Goal: Task Accomplishment & Management: Manage account settings

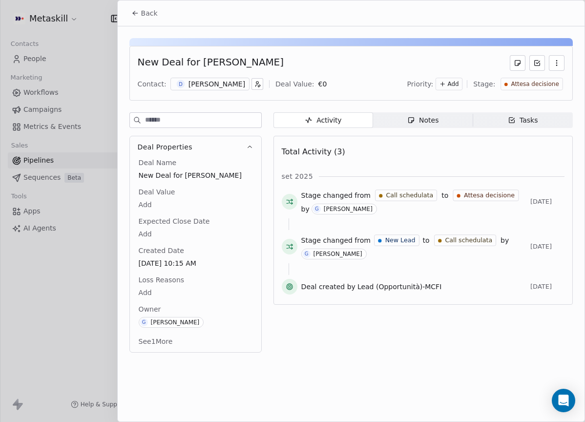
scroll to position [0, 812]
click at [149, 22] on div "Back" at bounding box center [351, 12] width 467 height 25
click at [133, 22] on div "Back" at bounding box center [351, 12] width 467 height 25
click at [141, 8] on span "Back" at bounding box center [149, 13] width 17 height 10
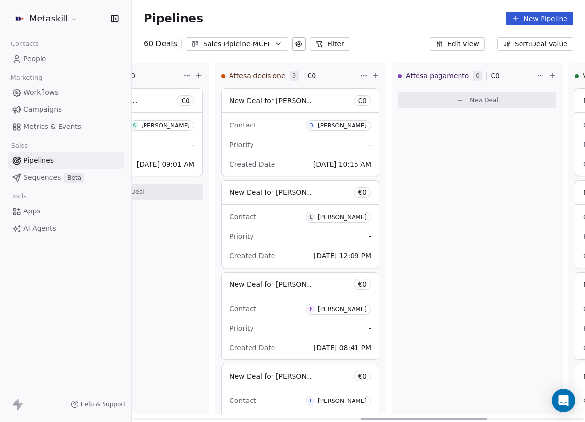
click at [178, 326] on div "Call schedulata 1 € 0 New Deal for [PERSON_NAME] € 0 Contact A [PERSON_NAME] Pr…" at bounding box center [123, 237] width 171 height 351
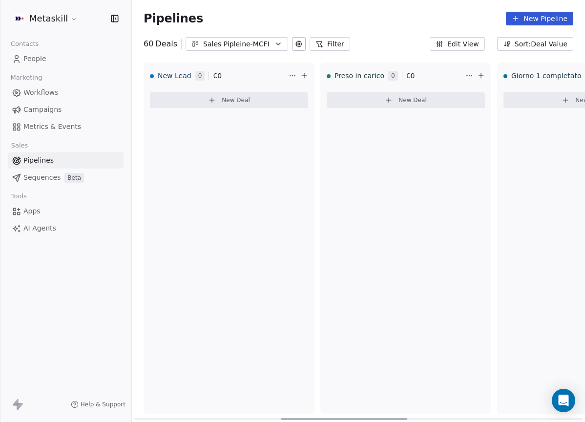
drag, startPoint x: 441, startPoint y: 418, endPoint x: 151, endPoint y: 313, distance: 307.7
click at [281, 418] on div at bounding box center [344, 419] width 126 height 2
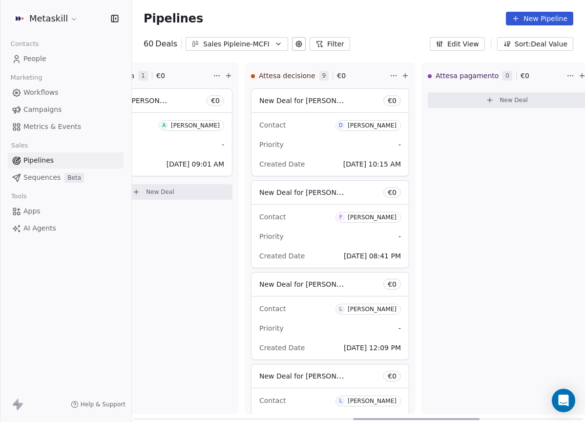
scroll to position [0, 787]
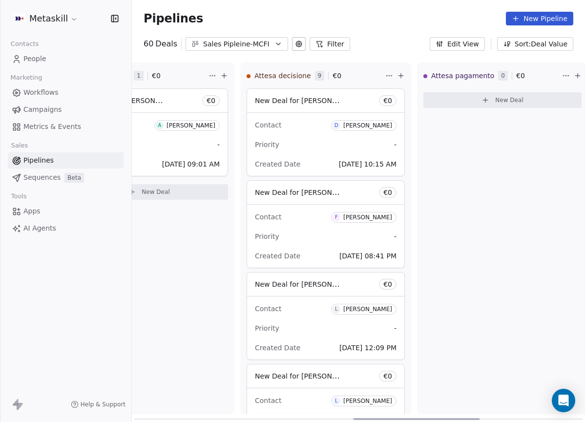
drag, startPoint x: 219, startPoint y: 417, endPoint x: 438, endPoint y: 358, distance: 227.4
click at [438, 418] on div at bounding box center [416, 419] width 126 height 2
click at [368, 126] on div "[PERSON_NAME]" at bounding box center [367, 125] width 49 height 7
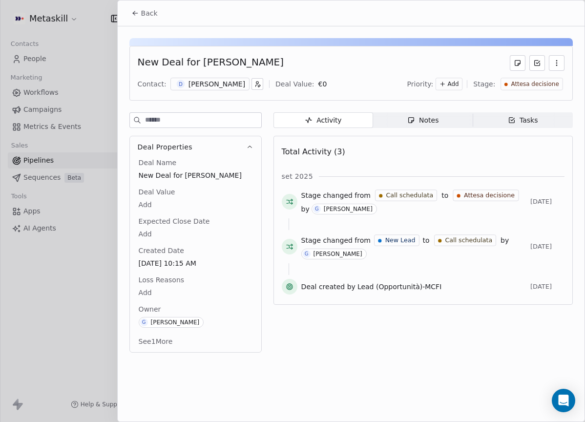
click at [219, 83] on div "[PERSON_NAME]" at bounding box center [216, 84] width 57 height 10
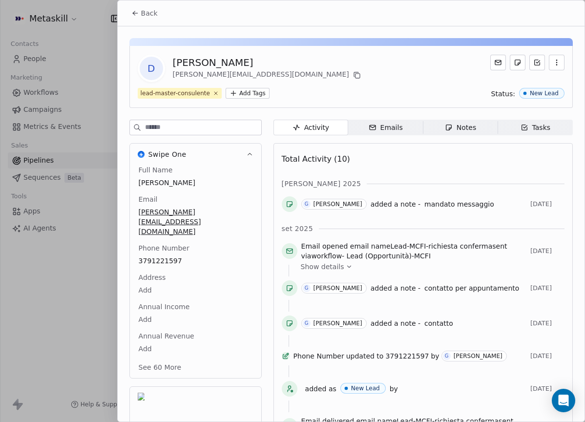
click at [167, 240] on div "Full Name Danilo Lahoz Email parth.enope@hotmail.it Phone Number 3791221597 Add…" at bounding box center [196, 269] width 118 height 209
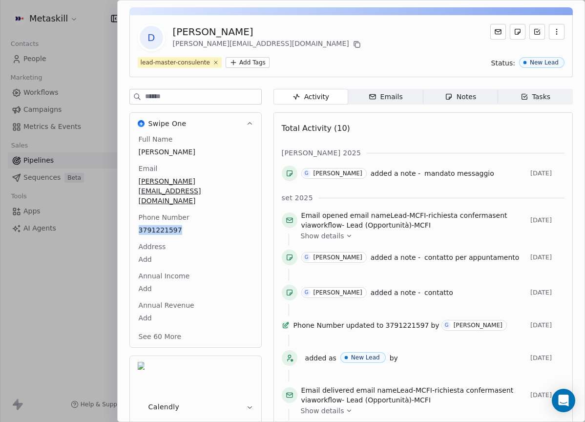
click at [445, 97] on icon "button" at bounding box center [449, 97] width 8 height 8
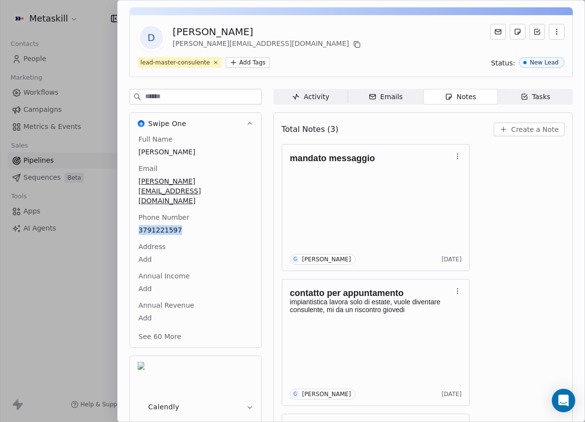
click at [511, 130] on span "Create a Note" at bounding box center [534, 129] width 47 height 10
click at [531, 250] on div "**********" at bounding box center [292, 210] width 585 height 245
click at [522, 139] on div "Total Notes (3) Create a Note" at bounding box center [423, 129] width 283 height 21
click at [525, 133] on span "Create a Note" at bounding box center [534, 129] width 47 height 10
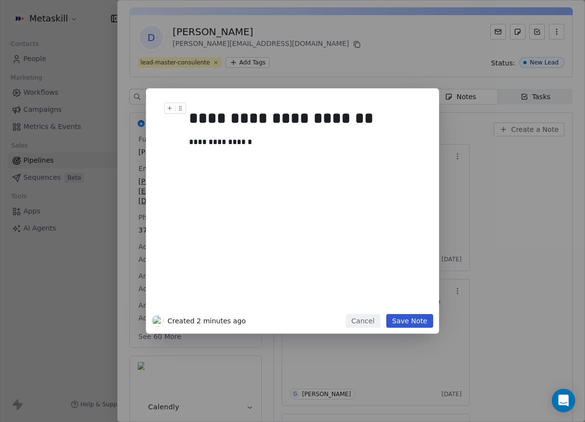
click at [218, 140] on div "**********" at bounding box center [303, 142] width 229 height 12
click at [409, 317] on button "Save Note" at bounding box center [409, 321] width 47 height 14
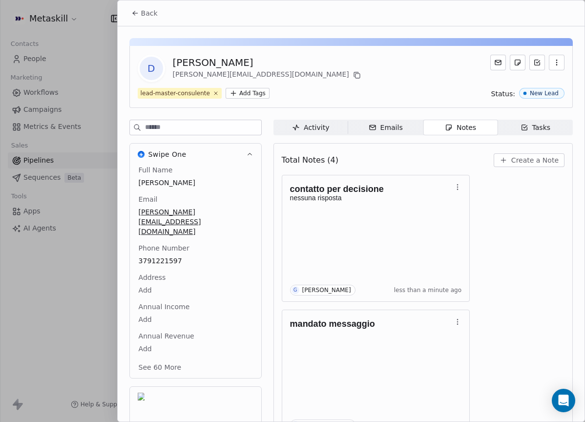
click at [145, 16] on span "Back" at bounding box center [149, 13] width 17 height 10
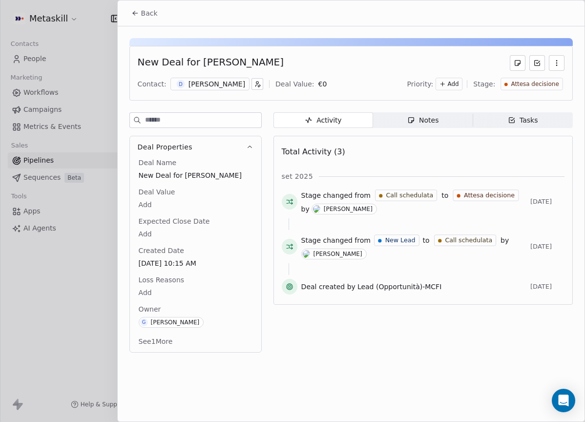
click at [529, 82] on span "Attesa decisione" at bounding box center [535, 84] width 48 height 8
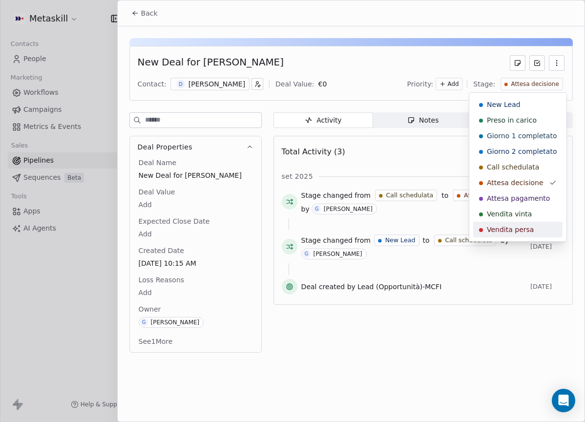
click at [528, 225] on span "Vendita persa" at bounding box center [510, 229] width 47 height 10
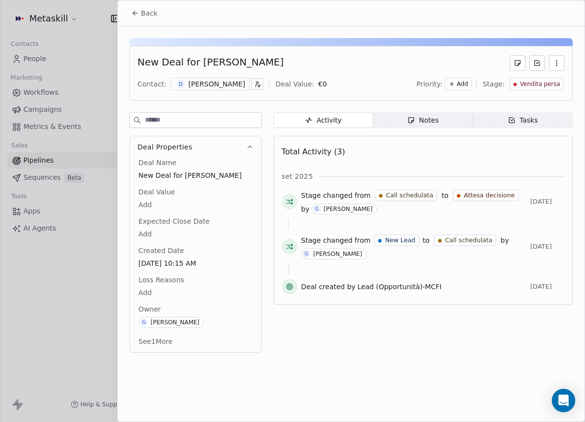
click at [135, 8] on button "Back" at bounding box center [144, 13] width 38 height 18
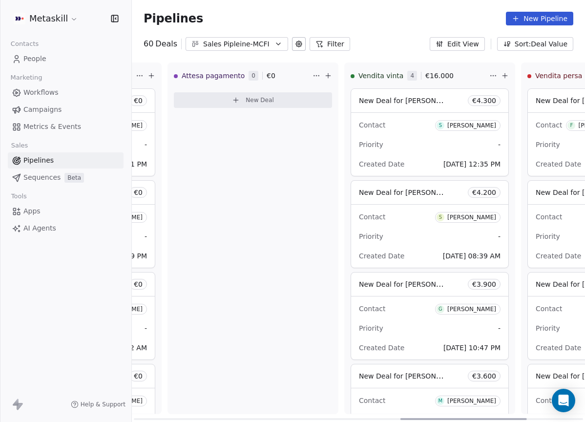
scroll to position [0, 1155]
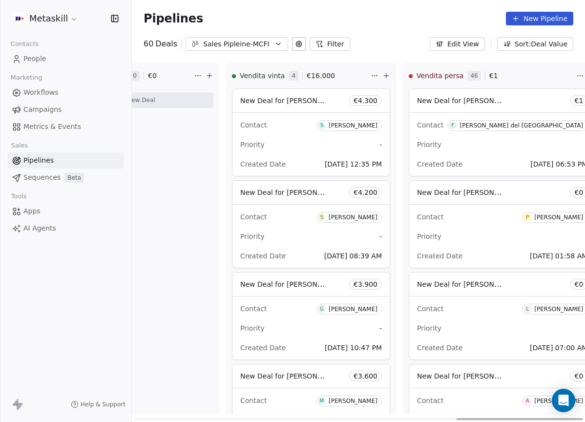
drag, startPoint x: 395, startPoint y: 417, endPoint x: 568, endPoint y: 367, distance: 180.1
click at [569, 418] on div at bounding box center [519, 419] width 126 height 2
click at [457, 41] on button "Edit View" at bounding box center [456, 44] width 55 height 14
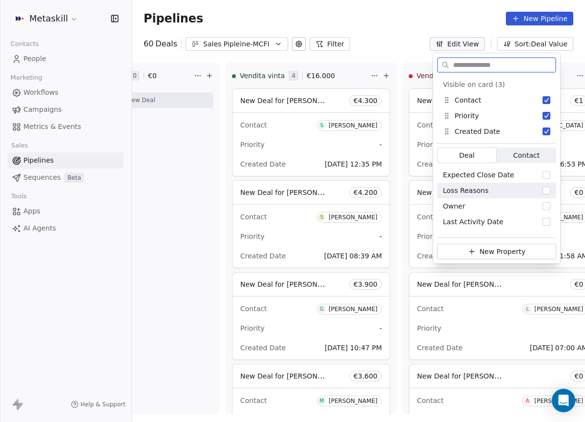
click at [547, 191] on button "Suggestions" at bounding box center [546, 190] width 8 height 8
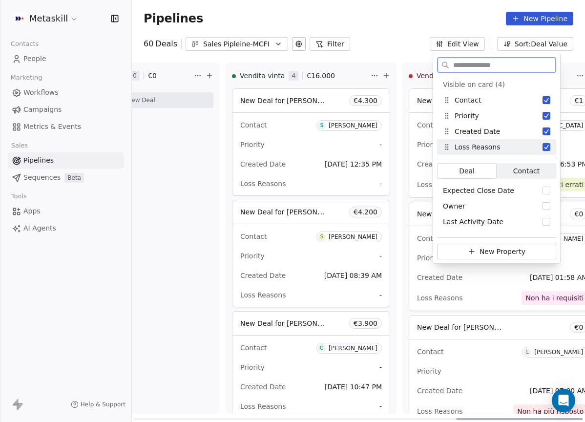
click at [564, 260] on div "Contact P Paul Ebhomienlen Priority - Created Date Sep 09, 2025 01:58 AM Loss R…" at bounding box center [502, 268] width 186 height 84
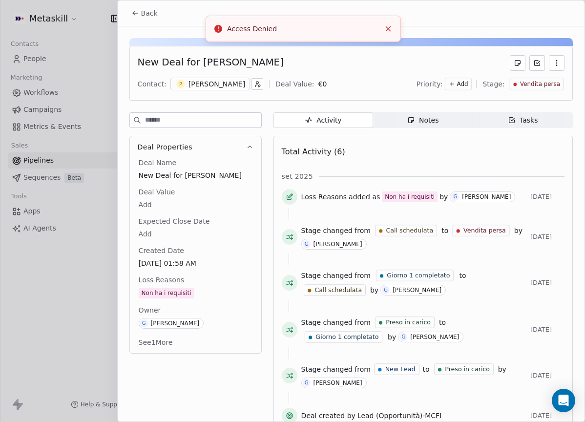
click at [145, 20] on button "Back" at bounding box center [144, 13] width 38 height 18
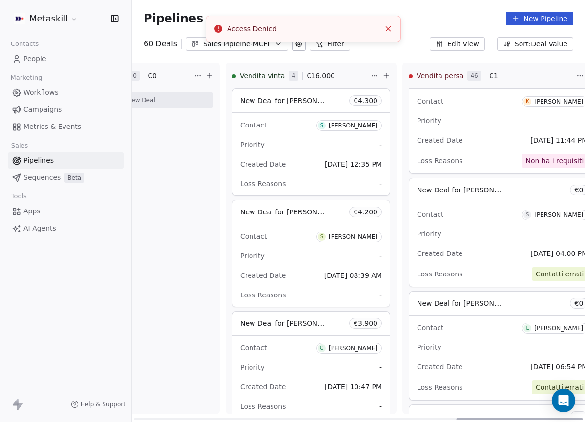
scroll to position [815, 0]
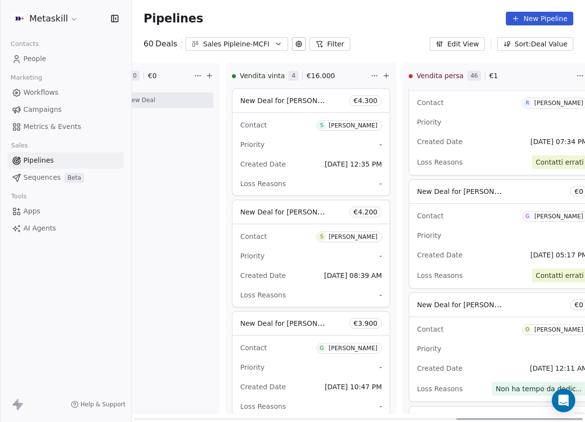
click at [535, 361] on div "Created Date Sep 15, 2025 12:11 AM" at bounding box center [502, 368] width 170 height 16
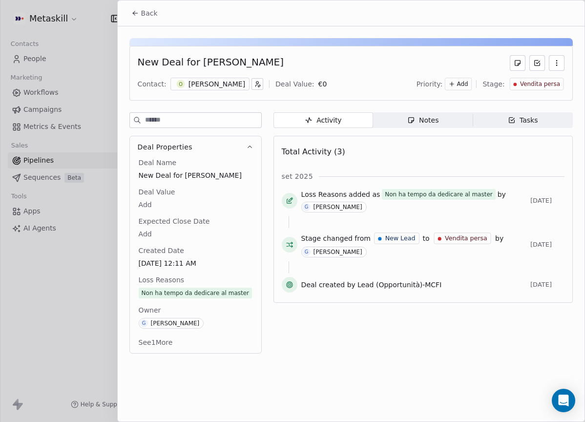
click at [421, 124] on div "Notes" at bounding box center [422, 120] width 31 height 10
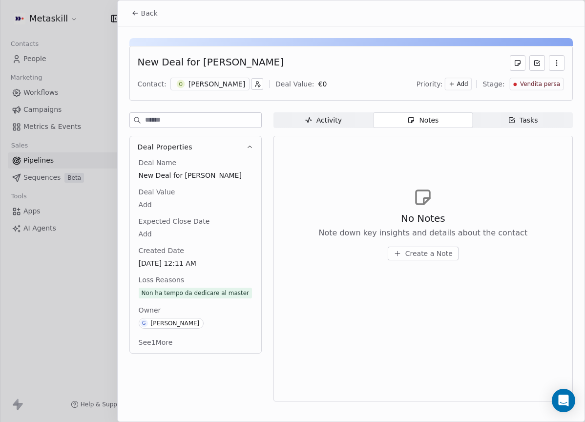
click at [149, 15] on span "Back" at bounding box center [149, 13] width 17 height 10
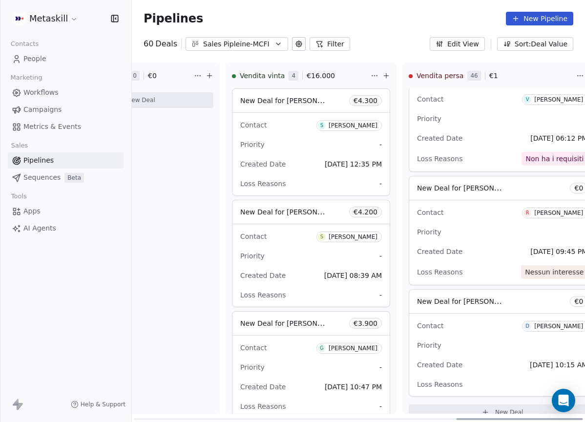
scroll to position [5120, 0]
click at [507, 339] on div "Priority -" at bounding box center [502, 345] width 170 height 16
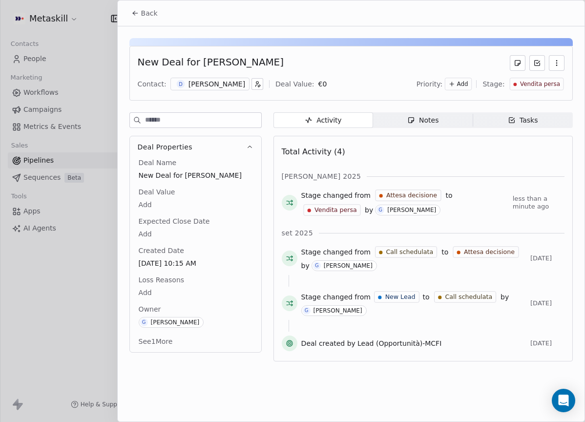
click at [160, 290] on body "Metaskill Contacts People Marketing Workflows Campaigns Metrics & Events Sales …" at bounding box center [292, 211] width 585 height 422
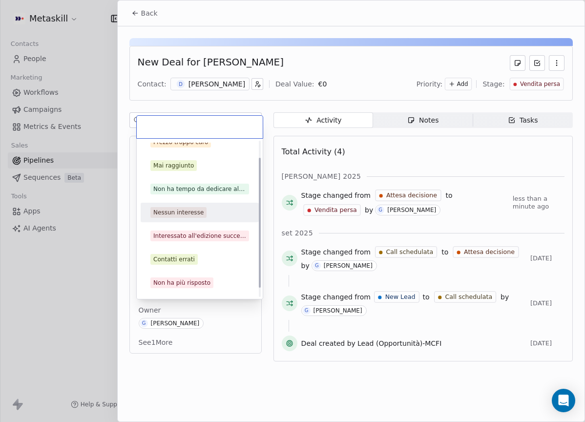
scroll to position [31, 0]
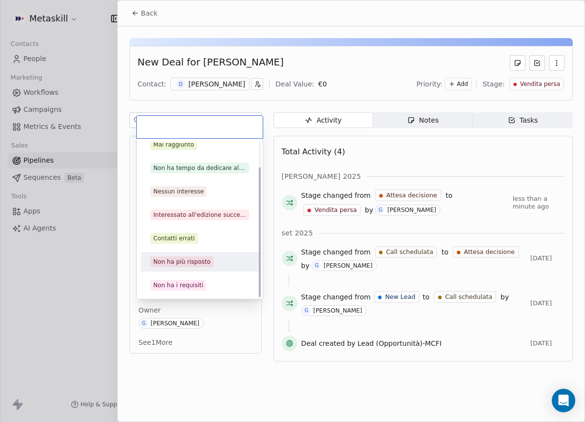
click at [201, 254] on div "Non ha più risposto" at bounding box center [200, 262] width 118 height 20
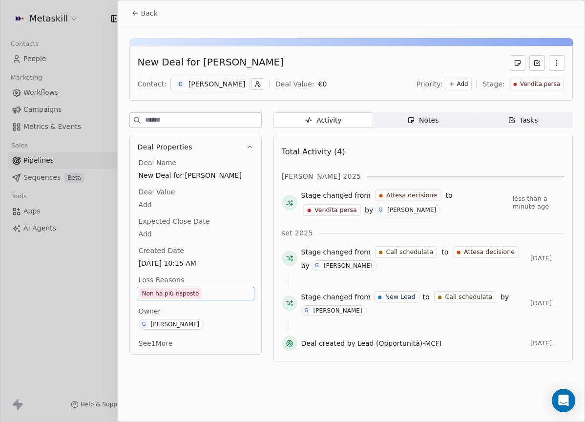
click at [140, 1] on div "Back" at bounding box center [351, 12] width 467 height 25
click at [144, 10] on button "Back" at bounding box center [144, 13] width 38 height 18
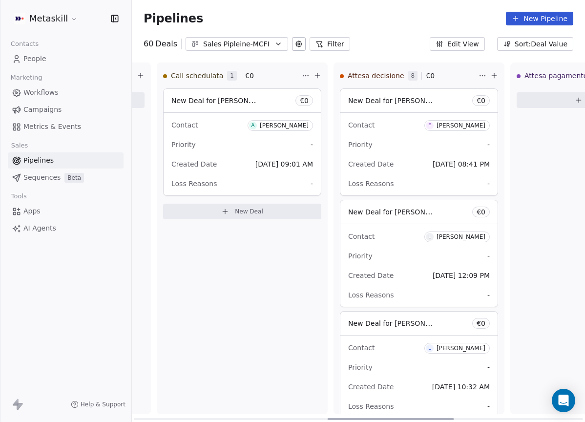
drag, startPoint x: 474, startPoint y: 418, endPoint x: 355, endPoint y: 402, distance: 120.2
click at [346, 418] on div at bounding box center [390, 419] width 126 height 2
click at [452, 127] on div "[PERSON_NAME]" at bounding box center [458, 125] width 49 height 7
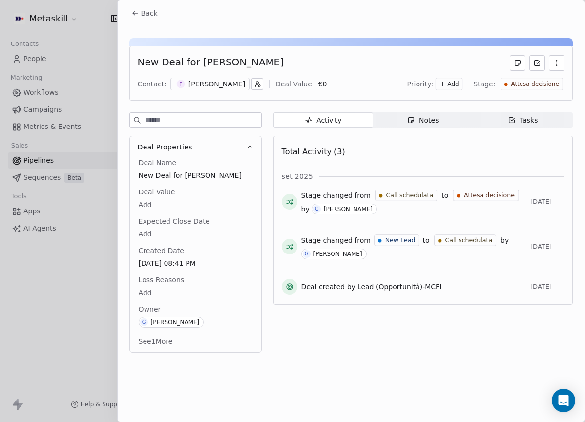
click at [221, 86] on div "[PERSON_NAME]" at bounding box center [216, 84] width 57 height 10
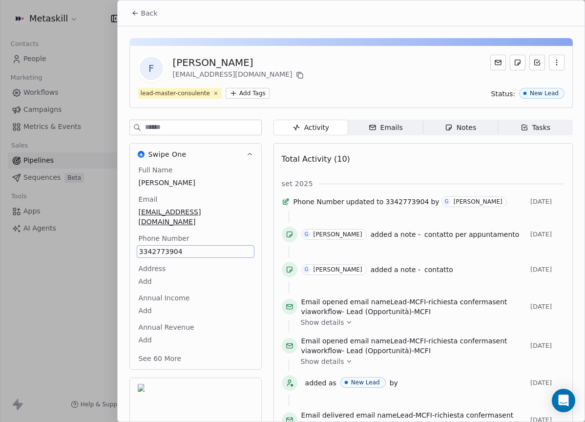
scroll to position [31, 0]
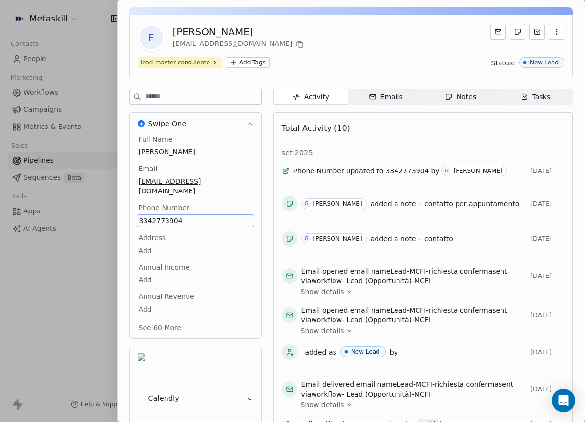
click at [482, 82] on div "F Francesco Taddei francetaddei@gmail.com lead-master-consulente Add Tags Statu…" at bounding box center [351, 253] width 467 height 514
click at [479, 91] on span "Notes Notes" at bounding box center [460, 97] width 75 height 16
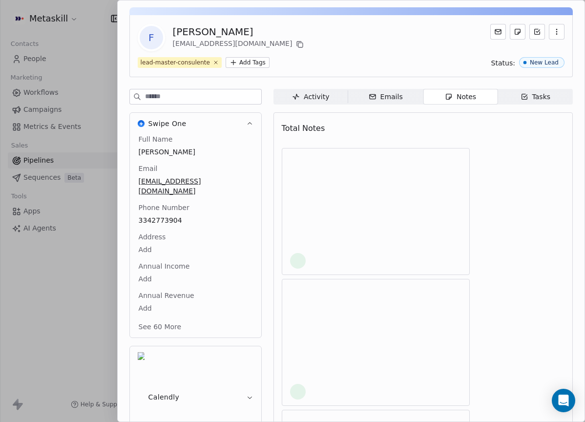
click at [476, 95] on span "Notes Notes" at bounding box center [460, 97] width 75 height 16
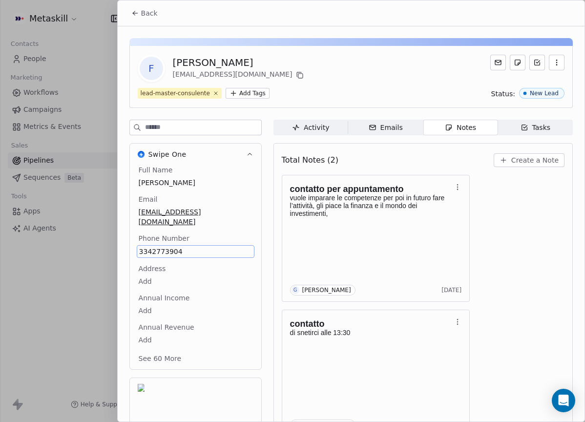
scroll to position [27, 0]
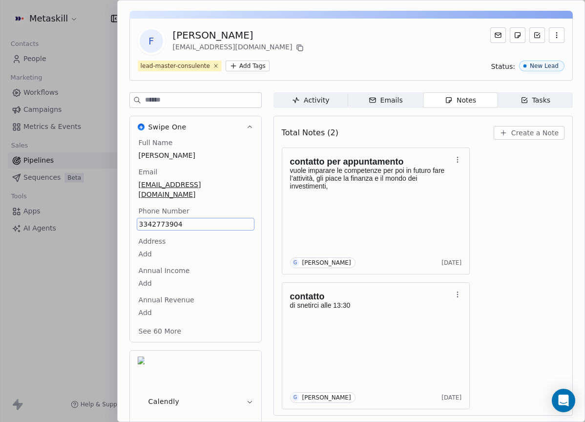
click at [479, 201] on div "contatto per appuntamento vuole imparare le competenze per poi in futuro fare l…" at bounding box center [423, 278] width 283 height 262
click at [509, 139] on button "Create a Note" at bounding box center [528, 133] width 71 height 14
click at [513, 132] on span "Create a Note" at bounding box center [534, 133] width 47 height 10
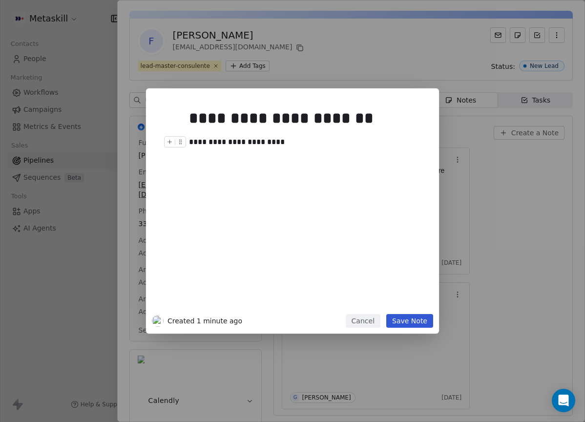
click at [326, 138] on div "**********" at bounding box center [303, 142] width 229 height 12
drag, startPoint x: 324, startPoint y: 139, endPoint x: 110, endPoint y: 138, distance: 213.3
click at [110, 138] on div "**********" at bounding box center [292, 210] width 585 height 245
click at [426, 318] on button "Save Note" at bounding box center [409, 321] width 47 height 14
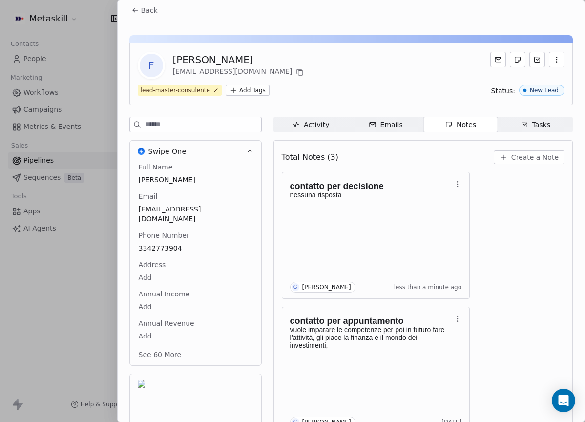
scroll to position [0, 0]
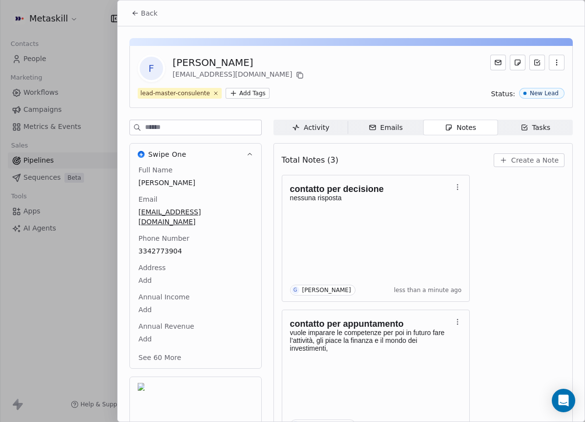
click at [152, 18] on span "Back" at bounding box center [149, 13] width 17 height 10
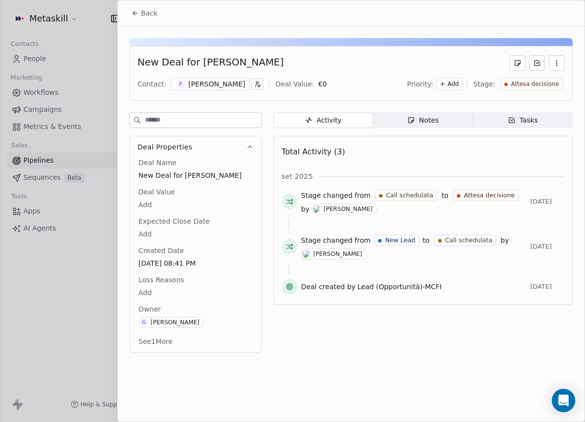
click at [542, 86] on span "Attesa decisione" at bounding box center [535, 84] width 48 height 8
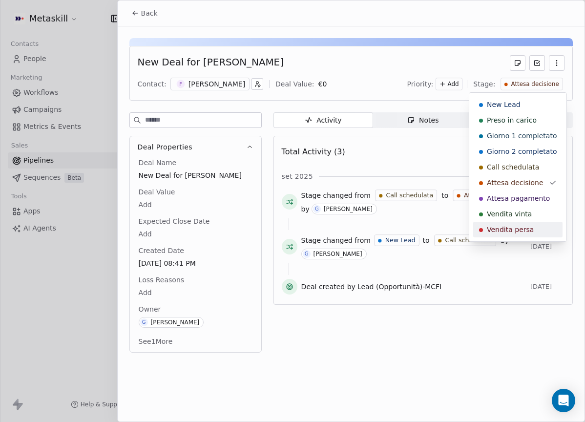
click at [520, 228] on span "Vendita persa" at bounding box center [510, 229] width 47 height 10
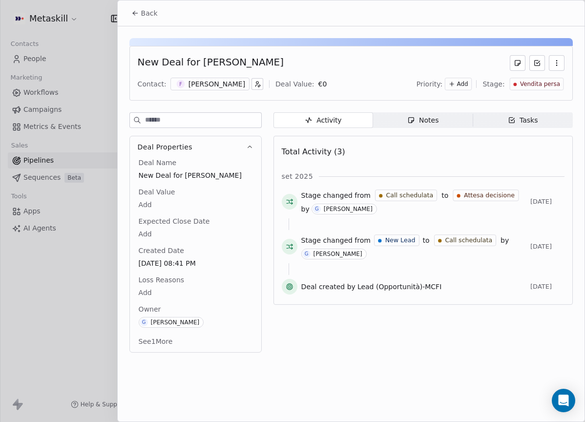
click at [149, 283] on span "Loss Reasons" at bounding box center [161, 280] width 49 height 10
click at [152, 291] on body "Metaskill Contacts People Marketing Workflows Campaigns Metrics & Events Sales …" at bounding box center [292, 211] width 585 height 422
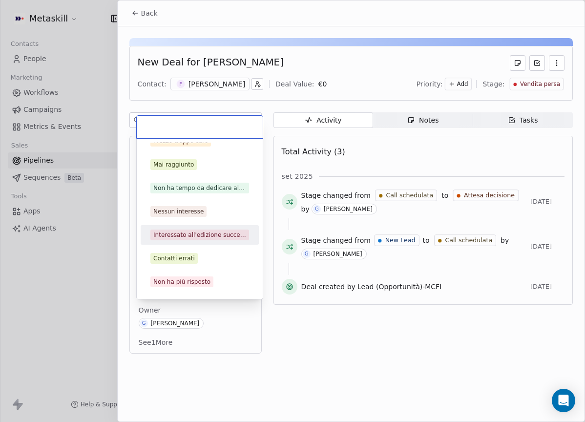
scroll to position [31, 0]
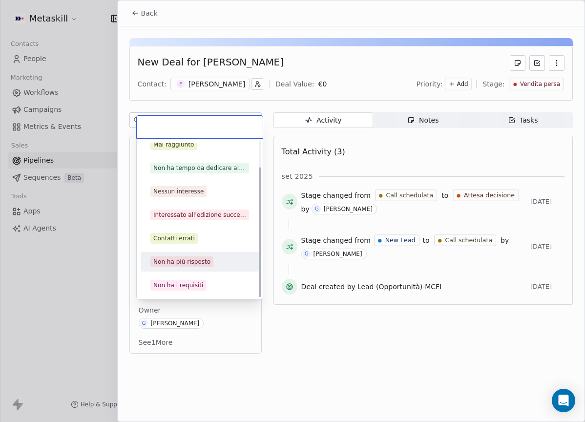
click at [203, 259] on div "Non ha più risposto" at bounding box center [181, 261] width 57 height 9
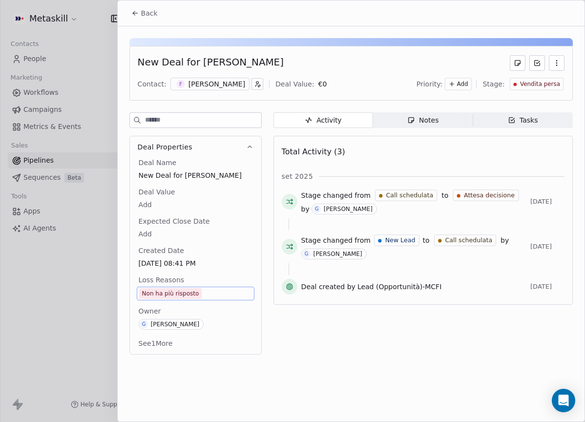
click at [145, 23] on div "Back" at bounding box center [351, 12] width 467 height 25
click at [145, 16] on span "Back" at bounding box center [149, 13] width 17 height 10
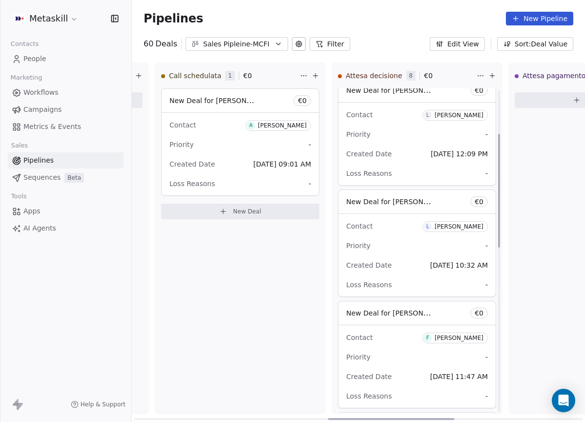
scroll to position [122, 0]
click at [470, 122] on div "Contact L Lorenzo Delrio" at bounding box center [417, 115] width 142 height 16
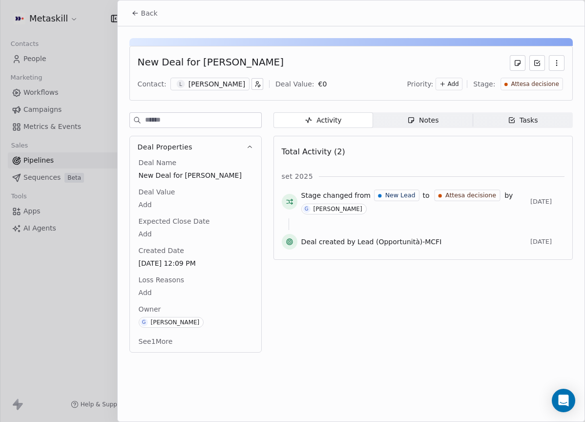
click at [195, 88] on div "[PERSON_NAME]" at bounding box center [216, 84] width 57 height 10
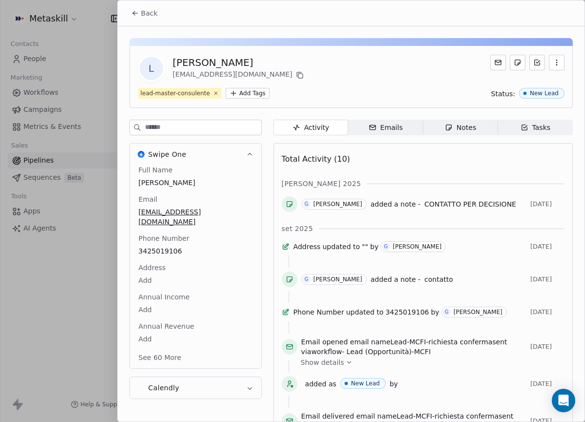
scroll to position [31, 0]
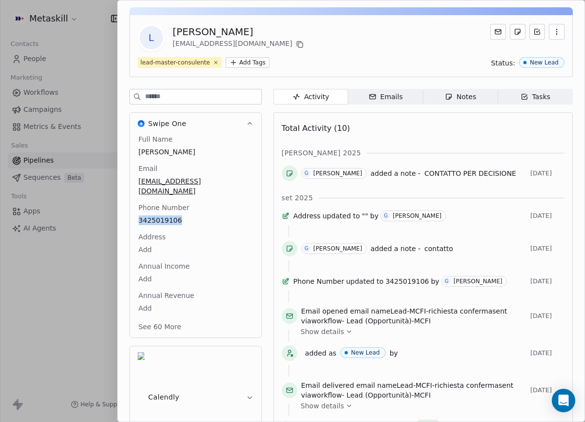
drag, startPoint x: 418, startPoint y: 94, endPoint x: 465, endPoint y: 100, distance: 46.7
click at [419, 94] on div "Activity Activity Emails Emails Notes Notes Tasks Tasks" at bounding box center [422, 97] width 299 height 16
click at [465, 100] on div "Notes" at bounding box center [460, 97] width 31 height 10
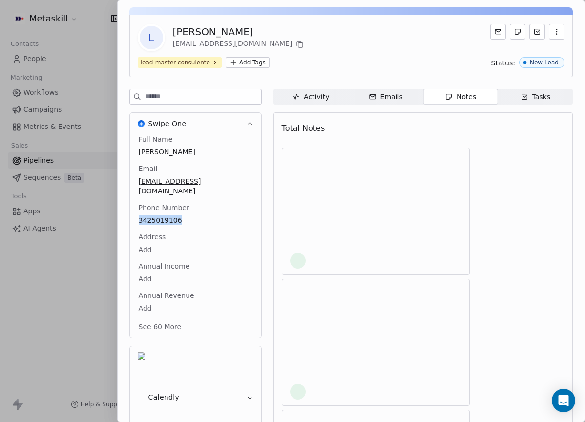
scroll to position [27, 0]
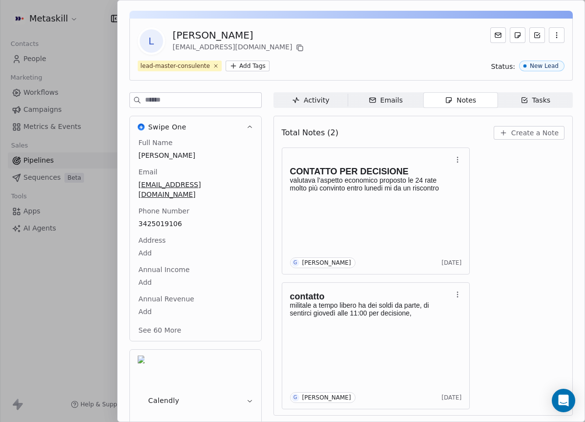
click at [530, 125] on div "Total Notes (2) Create a Note" at bounding box center [423, 132] width 283 height 21
click at [533, 128] on span "Create a Note" at bounding box center [534, 133] width 47 height 10
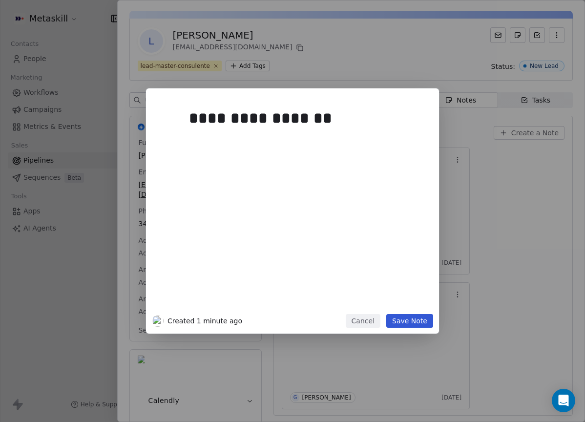
click at [408, 326] on button "Save Note" at bounding box center [409, 321] width 47 height 14
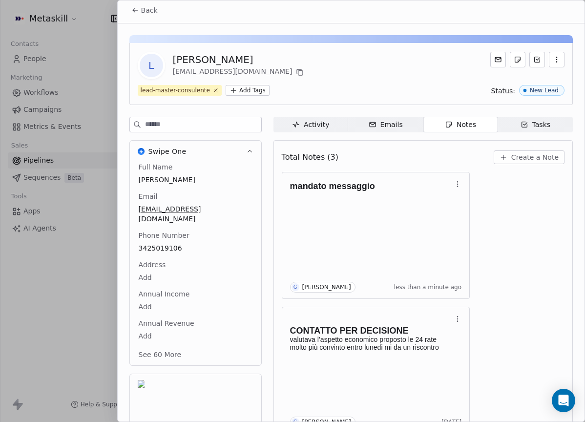
scroll to position [0, 0]
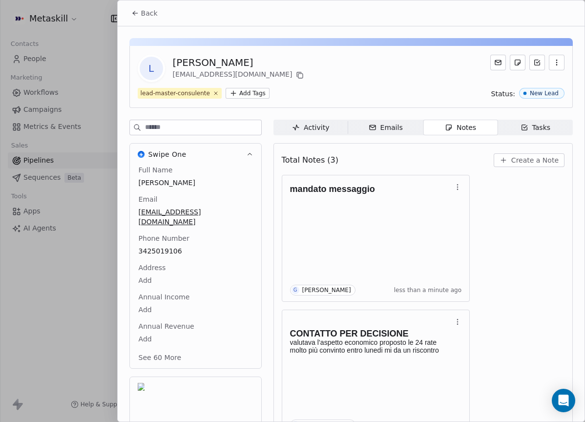
click at [131, 13] on icon at bounding box center [135, 13] width 8 height 8
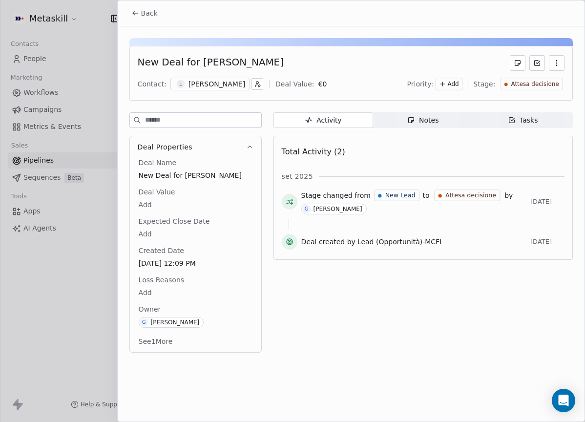
click at [163, 16] on div "Back" at bounding box center [351, 12] width 467 height 25
click at [141, 14] on span "Back" at bounding box center [149, 13] width 17 height 10
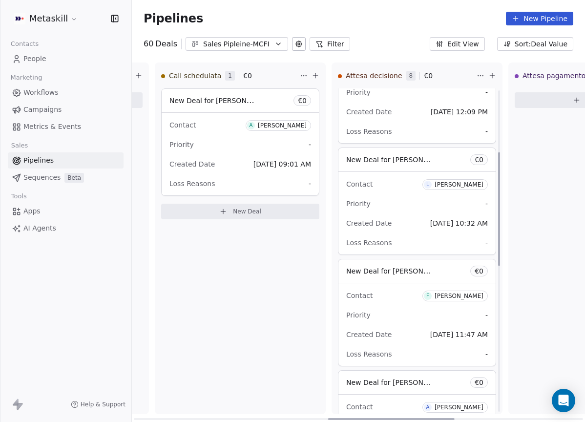
scroll to position [177, 0]
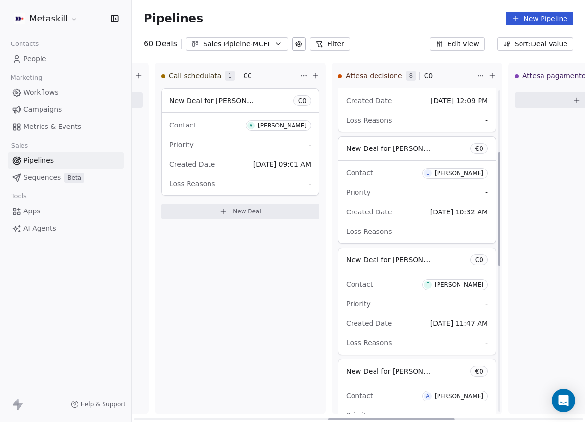
click at [463, 172] on div "[PERSON_NAME]" at bounding box center [458, 173] width 49 height 7
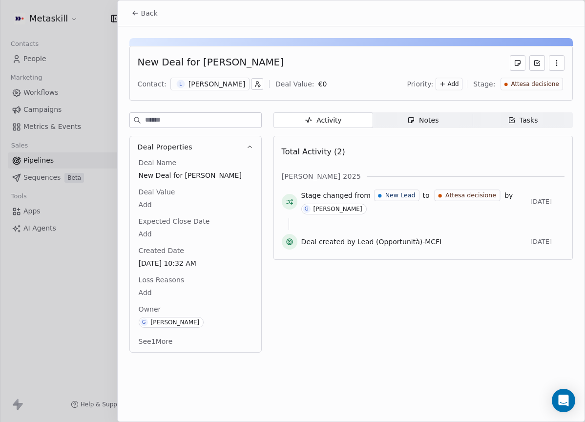
click at [188, 85] on div "[PERSON_NAME]" at bounding box center [216, 84] width 57 height 10
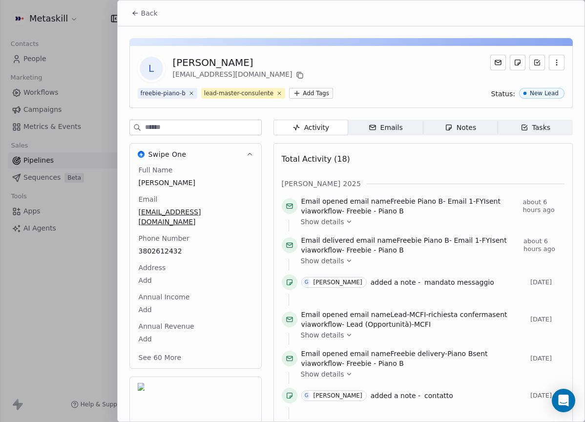
click at [479, 129] on span "Notes Notes" at bounding box center [460, 128] width 75 height 16
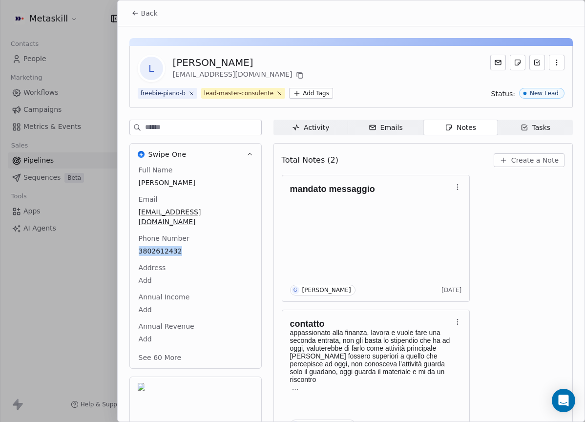
drag, startPoint x: 153, startPoint y: 6, endPoint x: 154, endPoint y: 12, distance: 6.5
click at [153, 7] on button "Back" at bounding box center [144, 13] width 38 height 18
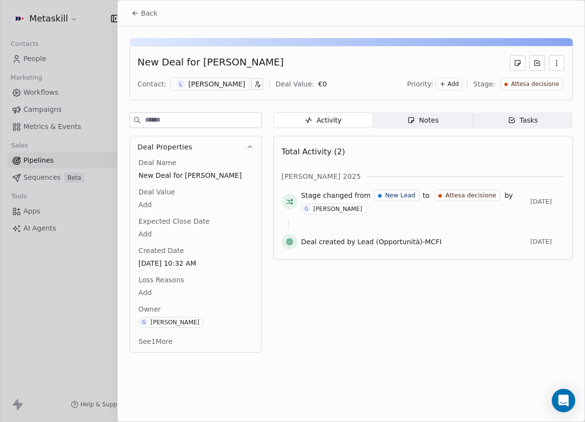
click at [154, 20] on button "Back" at bounding box center [144, 13] width 38 height 18
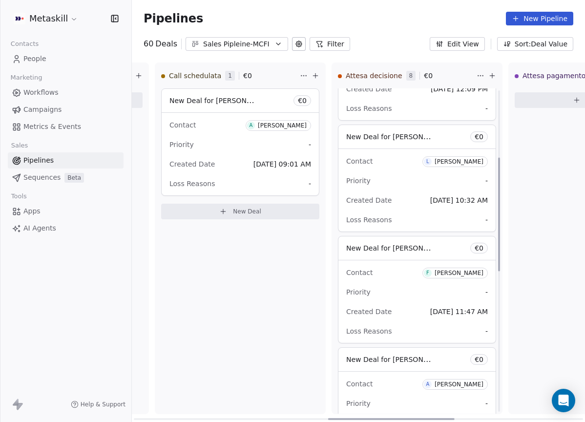
scroll to position [192, 0]
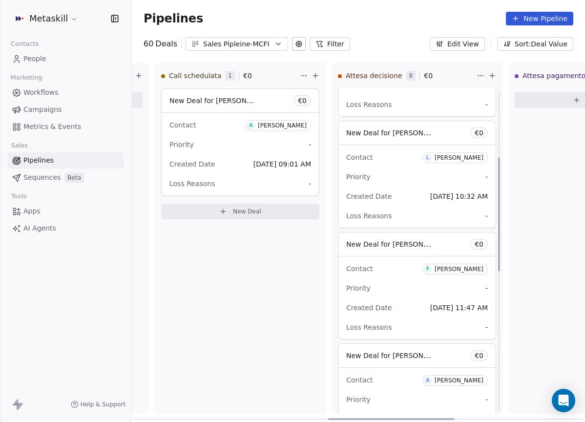
click at [465, 265] on span "F Filippo Paolucci" at bounding box center [454, 269] width 65 height 11
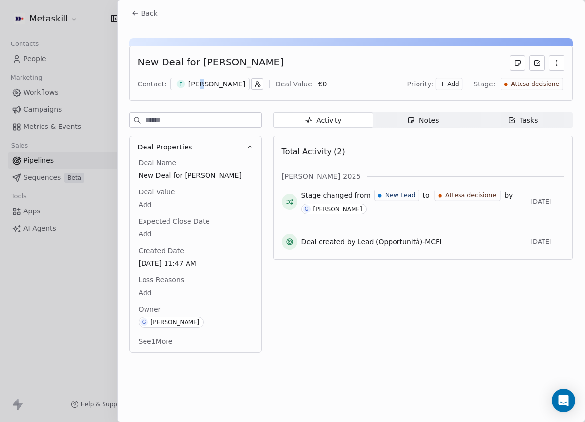
click at [195, 81] on div "[PERSON_NAME]" at bounding box center [216, 84] width 57 height 10
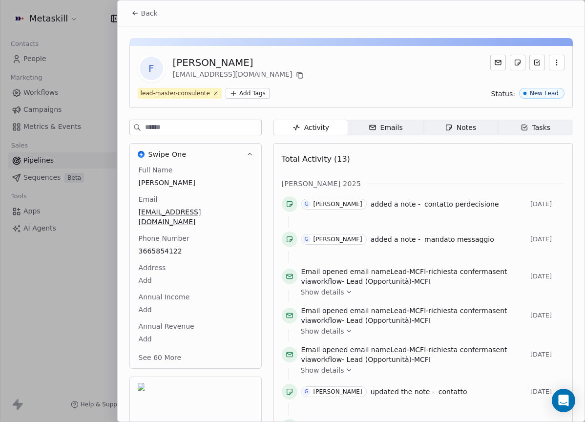
click at [462, 130] on div "Notes" at bounding box center [460, 127] width 31 height 10
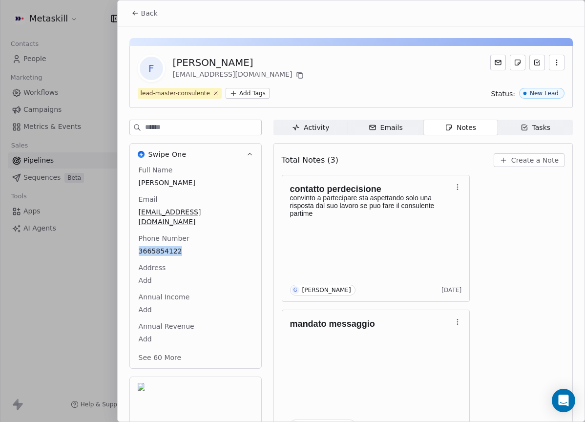
click at [139, 20] on button "Back" at bounding box center [144, 13] width 38 height 18
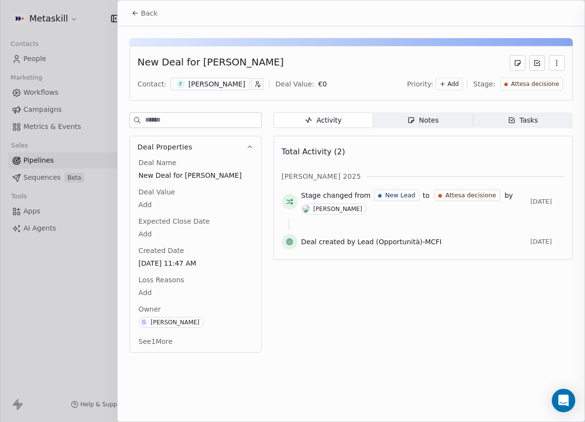
click at [145, 13] on div at bounding box center [292, 211] width 585 height 422
click at [151, 17] on span "Back" at bounding box center [149, 13] width 17 height 10
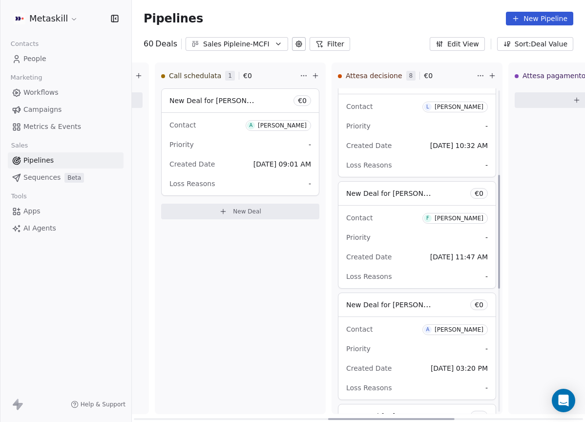
scroll to position [244, 0]
click at [448, 327] on div "[PERSON_NAME]" at bounding box center [458, 329] width 49 height 7
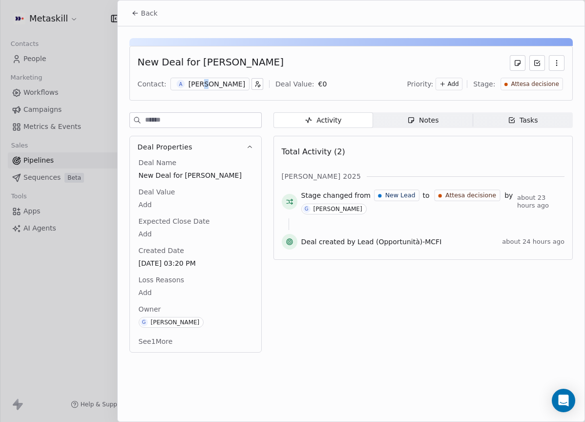
click at [203, 83] on div "[PERSON_NAME]" at bounding box center [216, 84] width 57 height 10
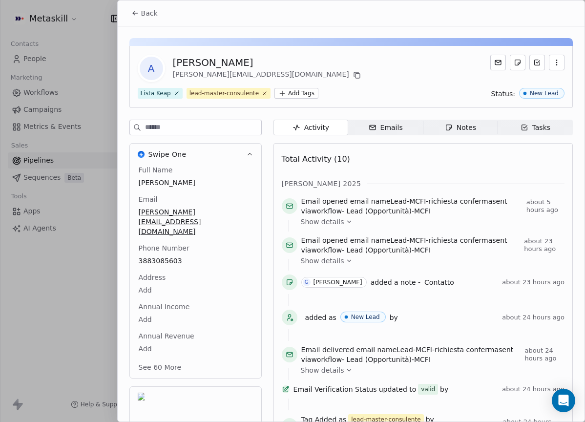
drag, startPoint x: 461, startPoint y: 123, endPoint x: 454, endPoint y: 127, distance: 7.6
click at [461, 123] on div "Notes" at bounding box center [460, 127] width 31 height 10
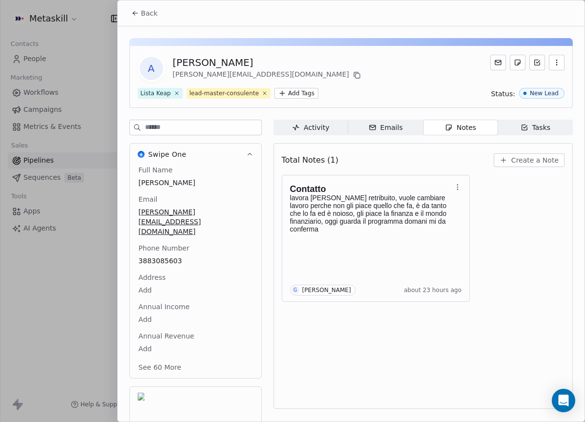
click at [516, 173] on div "Total Notes (1) Create a Note Contatto lavora ed e bene retribuito, vuole cambi…" at bounding box center [423, 275] width 283 height 253
click at [522, 168] on div "Total Notes (1) Create a Note" at bounding box center [423, 159] width 283 height 21
click at [552, 150] on div "Total Notes (1) Create a Note" at bounding box center [423, 159] width 283 height 21
click at [546, 162] on span "Create a Note" at bounding box center [534, 160] width 47 height 10
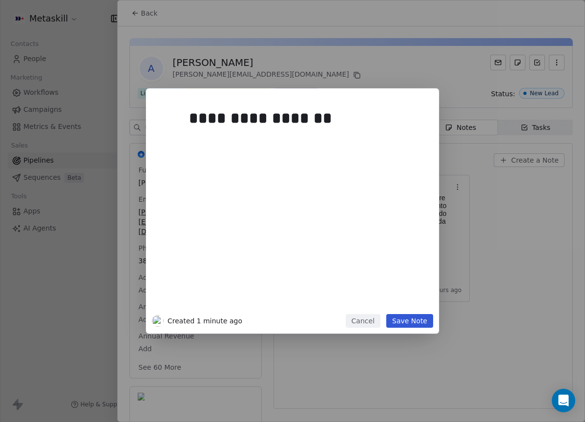
click at [400, 315] on button "Save Note" at bounding box center [409, 321] width 47 height 14
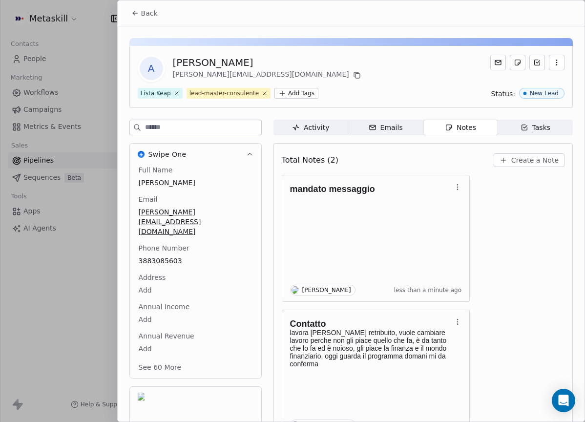
click at [164, 4] on div "Back" at bounding box center [351, 12] width 467 height 25
click at [148, 15] on span "Back" at bounding box center [149, 13] width 17 height 10
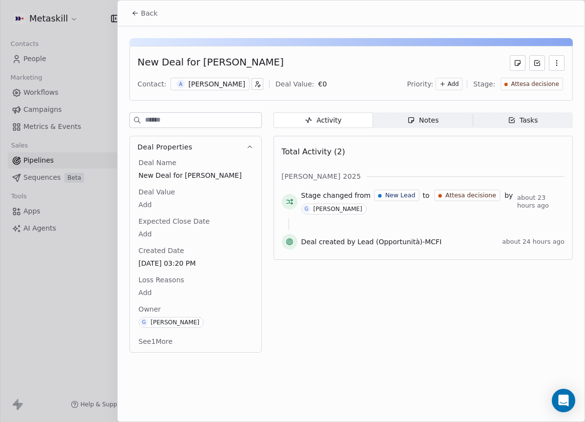
click at [144, 10] on span "Back" at bounding box center [149, 13] width 17 height 10
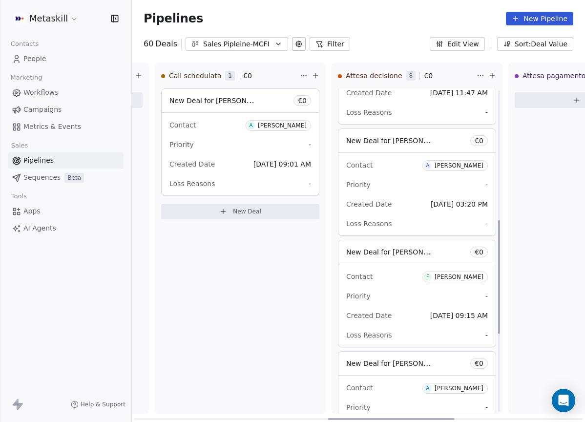
scroll to position [555, 0]
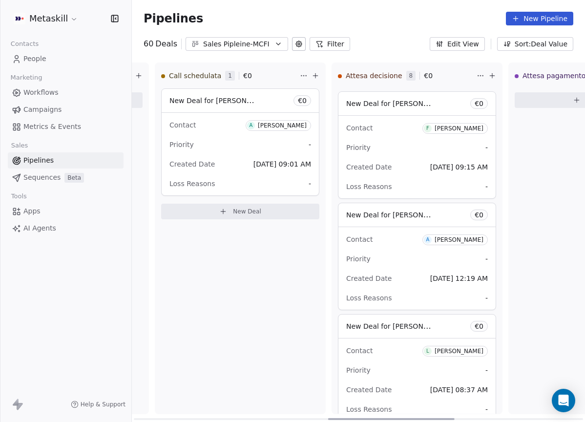
click at [465, 131] on div "[PERSON_NAME]" at bounding box center [458, 128] width 49 height 7
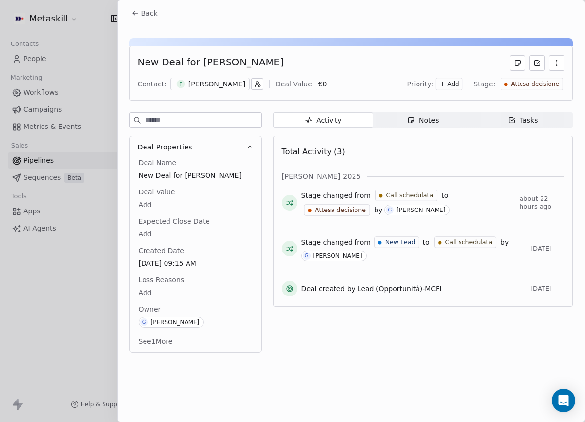
click at [196, 89] on div "F Federico Iacovella" at bounding box center [209, 84] width 79 height 13
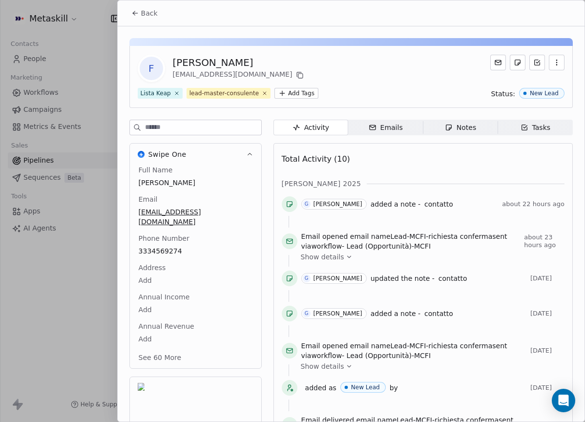
click at [477, 135] on div "Activity Activity Emails Emails Notes Notes Tasks Tasks Total Activity (10) ott…" at bounding box center [422, 333] width 299 height 427
click at [474, 134] on span "Notes Notes" at bounding box center [460, 128] width 75 height 16
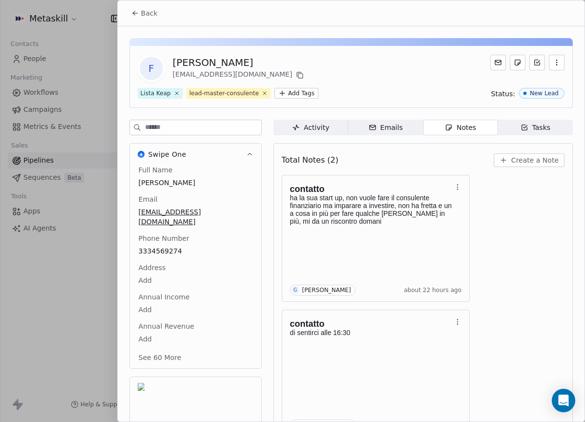
scroll to position [27, 0]
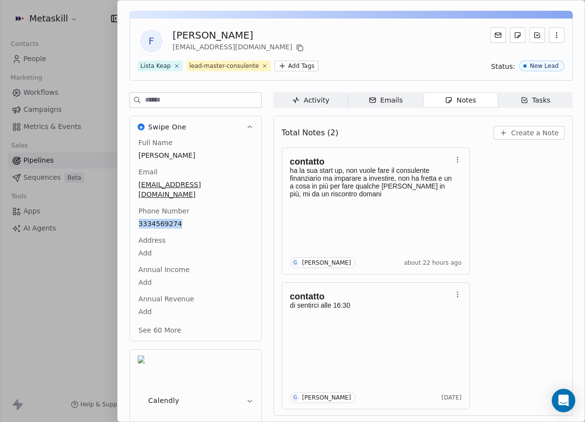
click at [538, 132] on span "Create a Note" at bounding box center [534, 133] width 47 height 10
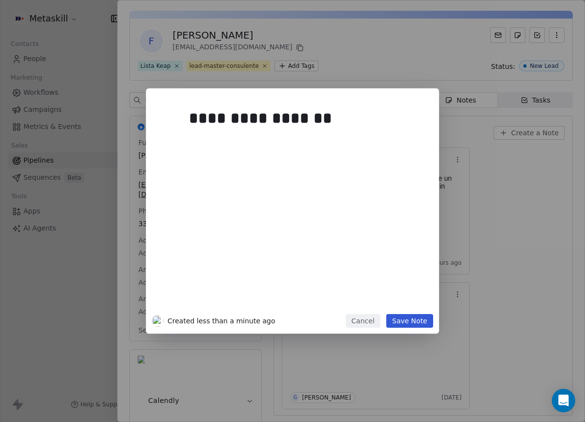
click at [414, 321] on button "Save Note" at bounding box center [409, 321] width 47 height 14
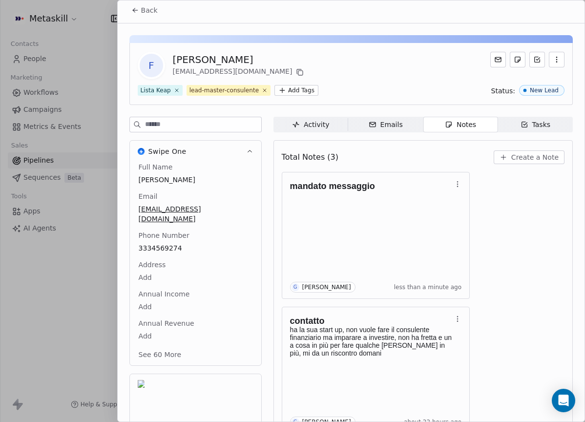
scroll to position [0, 0]
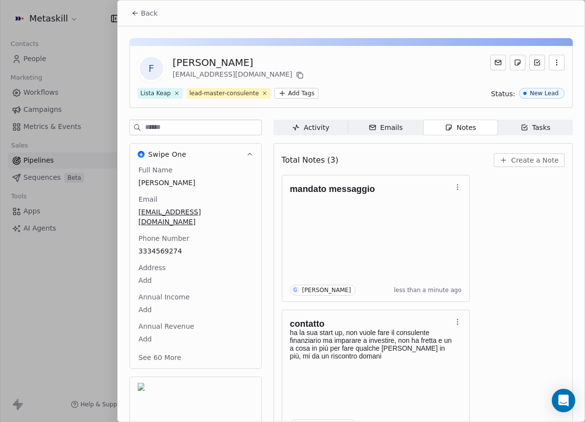
click at [153, 18] on button "Back" at bounding box center [144, 13] width 38 height 18
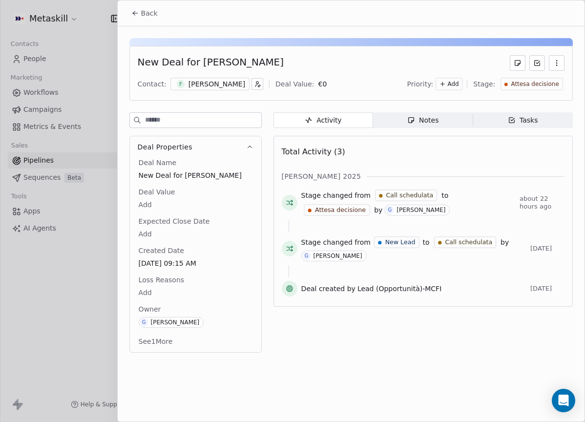
drag, startPoint x: 152, startPoint y: 16, endPoint x: 188, endPoint y: 25, distance: 37.3
click at [152, 16] on span "Back" at bounding box center [149, 13] width 17 height 10
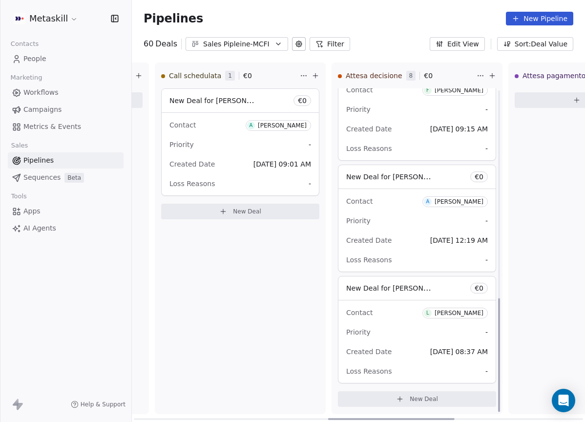
scroll to position [594, 0]
click at [461, 202] on div "[PERSON_NAME]" at bounding box center [458, 200] width 49 height 7
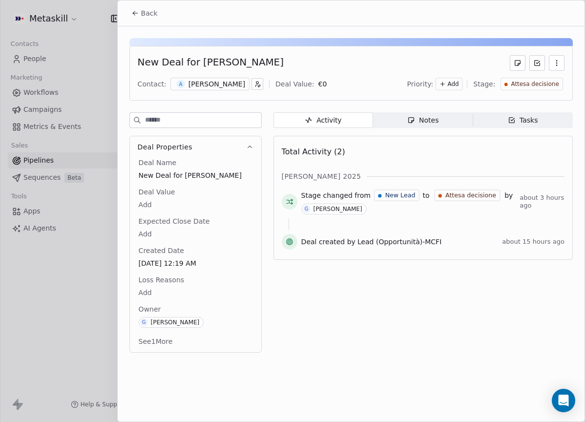
click at [421, 119] on div "Notes" at bounding box center [422, 120] width 31 height 10
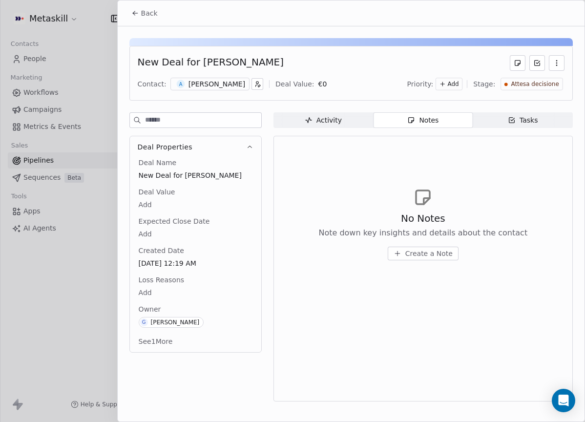
click at [239, 81] on div "[PERSON_NAME]" at bounding box center [216, 84] width 57 height 10
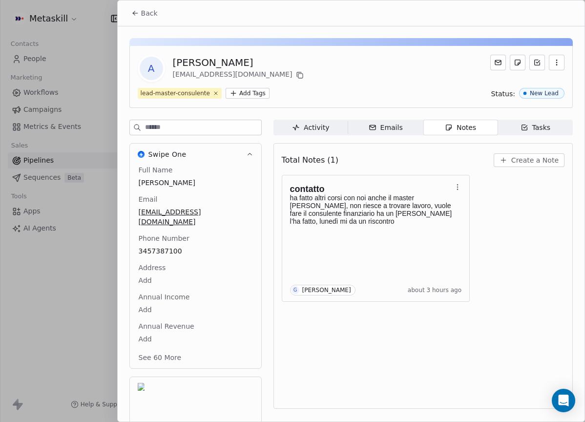
click at [463, 127] on div "Notes" at bounding box center [460, 127] width 31 height 10
click at [124, 11] on div "Back" at bounding box center [351, 12] width 467 height 25
click at [146, 18] on span "Back" at bounding box center [149, 13] width 17 height 10
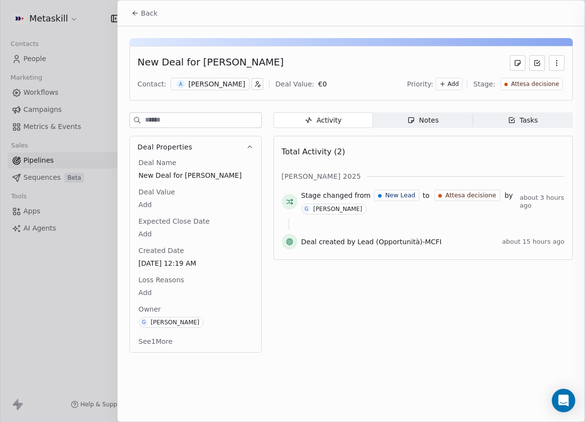
click at [150, 17] on span "Back" at bounding box center [149, 13] width 17 height 10
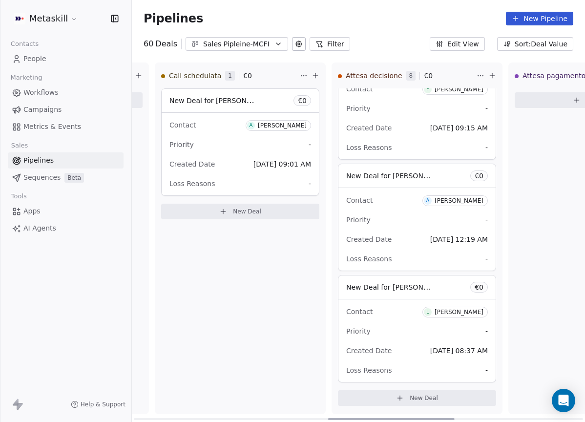
click at [271, 48] on button "Sales Pipleine-MCFI" at bounding box center [236, 44] width 102 height 14
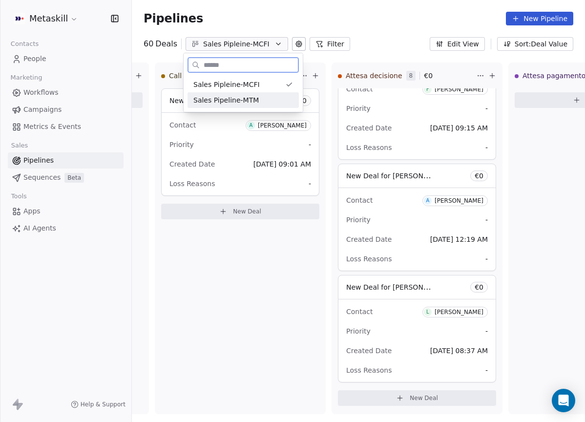
click at [263, 110] on div "Sales Pipleine-MCFI Sales Pipeline-MTM" at bounding box center [243, 92] width 119 height 39
click at [265, 104] on div "Sales Pipeline-MTM" at bounding box center [243, 100] width 100 height 10
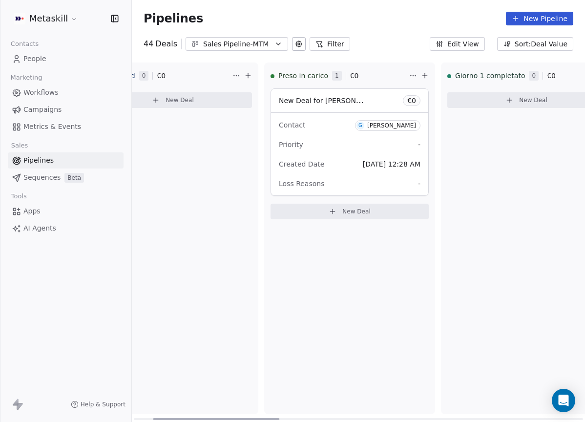
drag, startPoint x: 259, startPoint y: 418, endPoint x: 280, endPoint y: 336, distance: 84.6
click at [278, 408] on div "New Lead 0 € 0 New Deal Preso in carico 1 € 0 New Deal for Giovanni € 0 Contact…" at bounding box center [358, 241] width 453 height 359
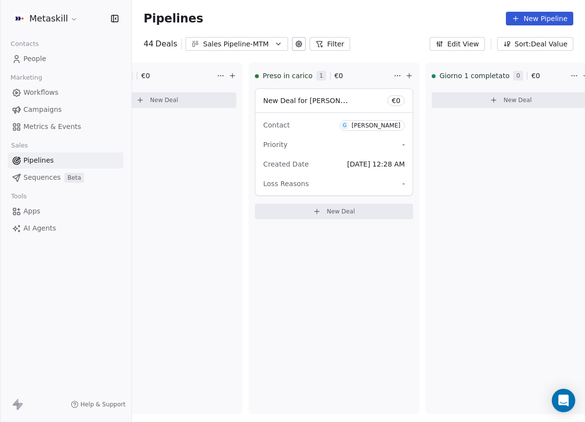
click at [231, 47] on div "Sales Pipeline-MTM" at bounding box center [236, 44] width 67 height 10
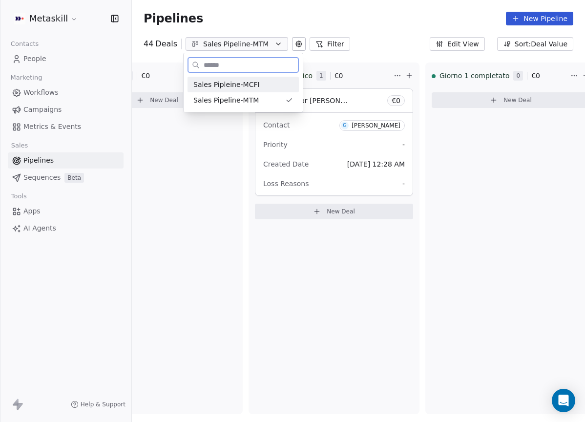
drag, startPoint x: 241, startPoint y: 90, endPoint x: 246, endPoint y: 106, distance: 17.1
click at [240, 90] on div "Sales Pipleine-MCFI" at bounding box center [242, 85] width 111 height 16
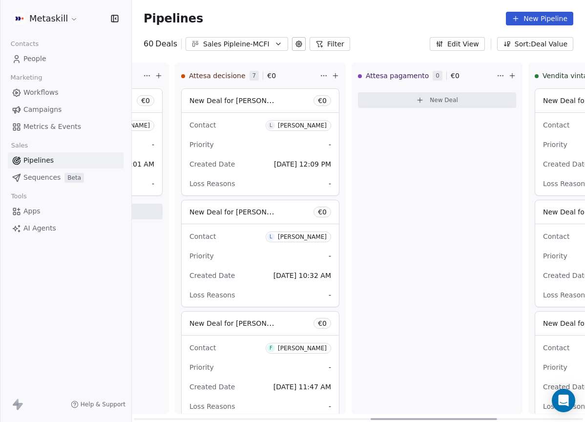
drag, startPoint x: 230, startPoint y: 418, endPoint x: 455, endPoint y: 255, distance: 278.5
click at [472, 418] on div at bounding box center [433, 419] width 126 height 2
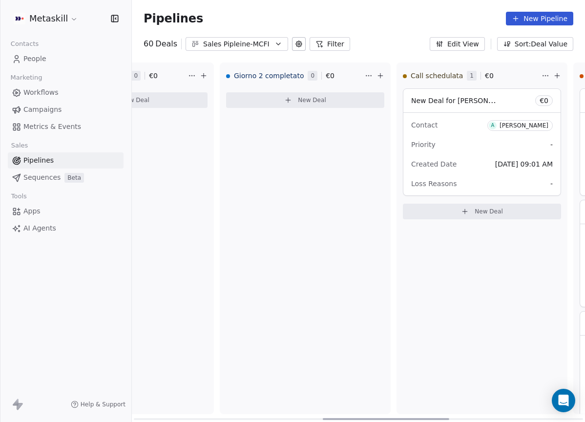
scroll to position [0, 274]
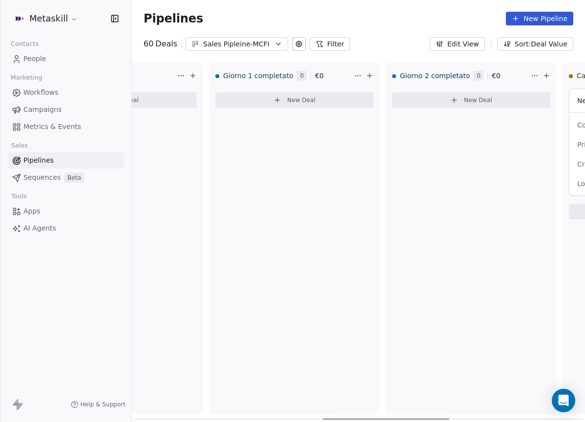
drag, startPoint x: 424, startPoint y: 418, endPoint x: 263, endPoint y: 351, distance: 174.6
click at [323, 418] on div at bounding box center [386, 419] width 126 height 2
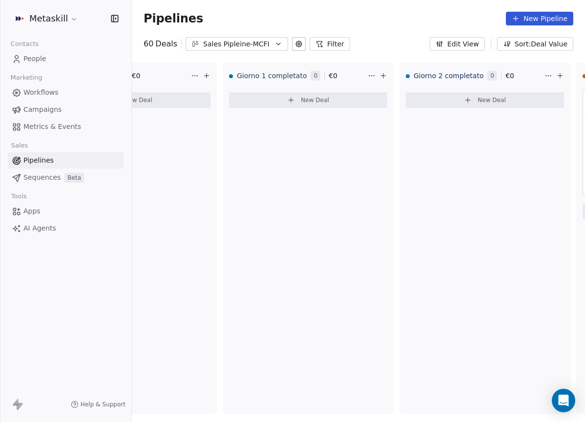
click at [231, 44] on div "Sales Pipleine-MCFI" at bounding box center [236, 44] width 67 height 10
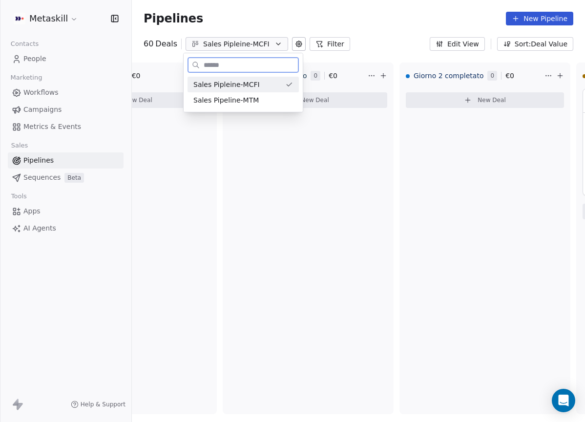
click at [248, 84] on span "Sales Pipleine-MCFI" at bounding box center [226, 85] width 66 height 10
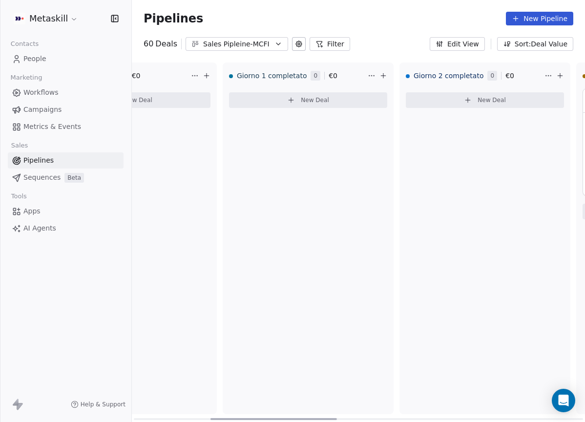
drag, startPoint x: 244, startPoint y: 31, endPoint x: 247, endPoint y: 41, distance: 11.1
click at [246, 35] on div "Pipelines New Pipeline" at bounding box center [358, 18] width 453 height 37
click at [248, 42] on div "Sales Pipleine-MCFI" at bounding box center [236, 44] width 67 height 10
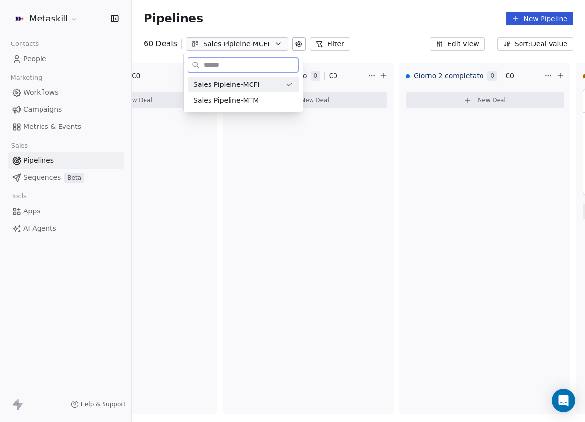
click at [253, 91] on div "Sales Pipleine-MCFI" at bounding box center [242, 85] width 111 height 16
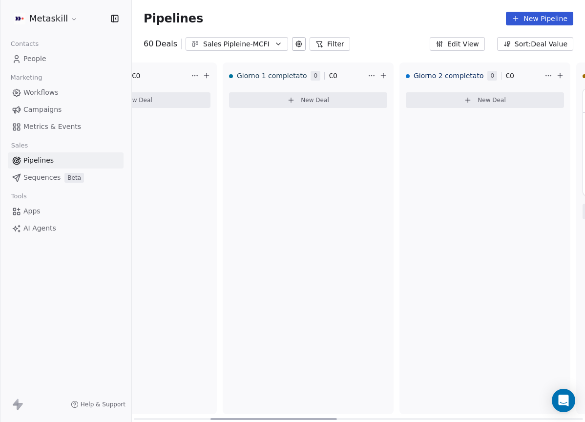
click at [256, 28] on div "Pipelines New Pipeline" at bounding box center [358, 18] width 453 height 37
drag, startPoint x: 260, startPoint y: 41, endPoint x: 261, endPoint y: 50, distance: 9.4
click at [260, 41] on div "Sales Pipleine-MCFI" at bounding box center [236, 44] width 67 height 10
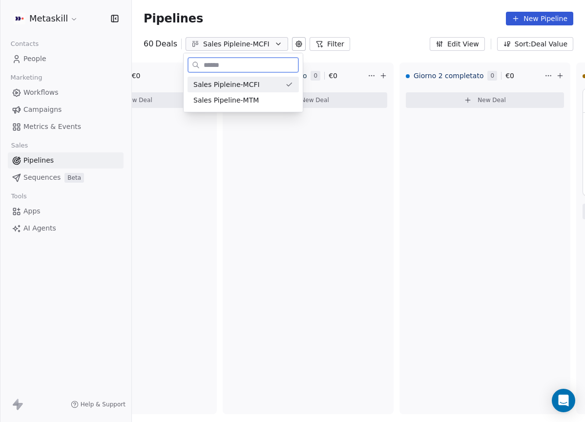
click at [257, 95] on div "Sales Pipeline-MTM" at bounding box center [242, 100] width 111 height 16
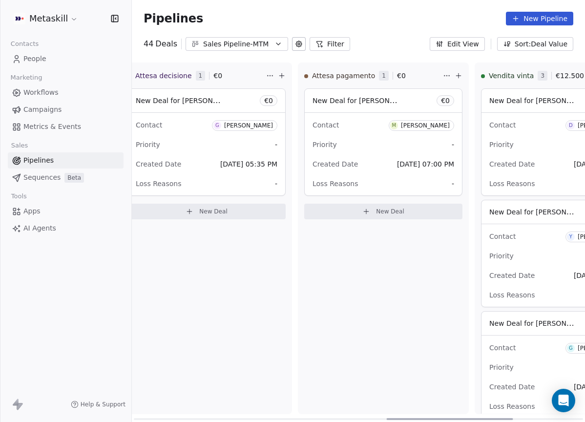
drag, startPoint x: 252, startPoint y: 415, endPoint x: 506, endPoint y: 334, distance: 266.4
click at [506, 418] on div at bounding box center [450, 419] width 126 height 2
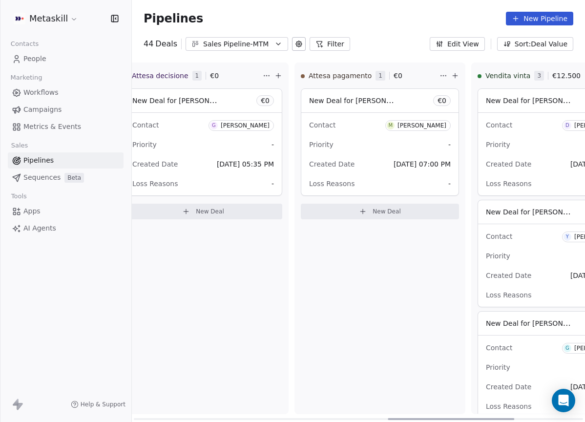
click at [265, 125] on div "Gabriele Moda" at bounding box center [245, 125] width 49 height 7
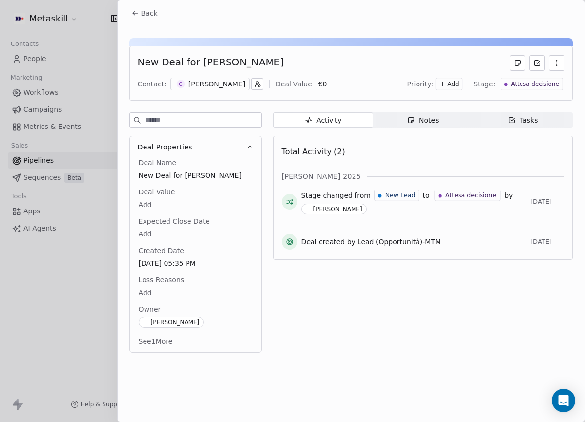
click at [345, 114] on span "Activity Activity" at bounding box center [323, 120] width 100 height 16
click at [448, 132] on div "Activity Activity Notes Notes Tasks Tasks Total Activity (2) ott 2025 Stage cha…" at bounding box center [422, 235] width 299 height 246
click at [445, 126] on span "Notes Notes" at bounding box center [423, 120] width 100 height 16
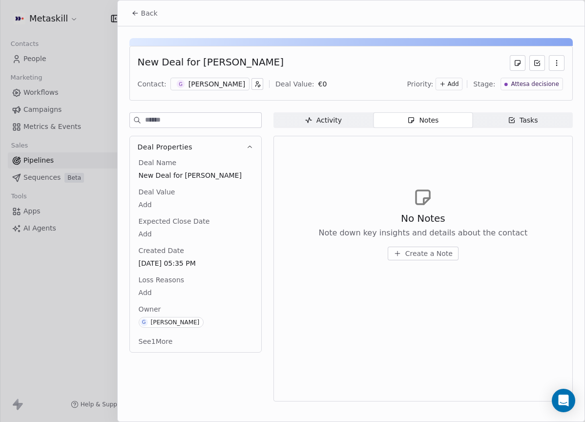
click at [239, 92] on div "New Deal for Gabriele Moda Contact: G Gabriele Moda Deal Value: € 0 Priority: A…" at bounding box center [350, 73] width 443 height 55
click at [211, 80] on div "Gabriele Moda" at bounding box center [216, 84] width 57 height 10
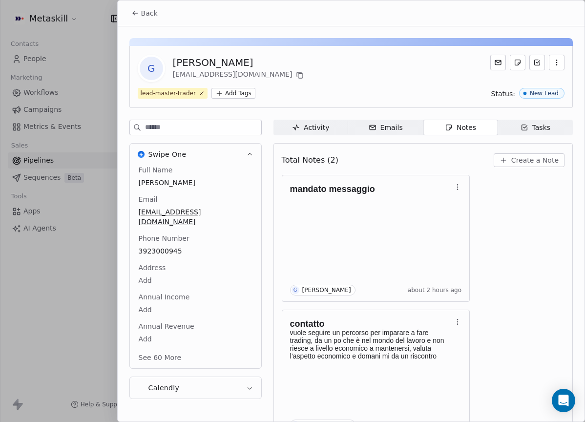
click at [434, 120] on span "Notes Notes" at bounding box center [460, 128] width 75 height 16
click at [164, 6] on div "Back" at bounding box center [351, 12] width 467 height 25
click at [156, 10] on span "Back" at bounding box center [149, 13] width 17 height 10
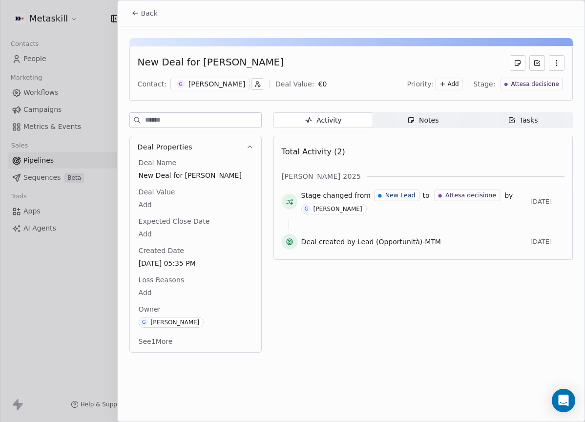
click at [131, 14] on icon at bounding box center [135, 13] width 8 height 8
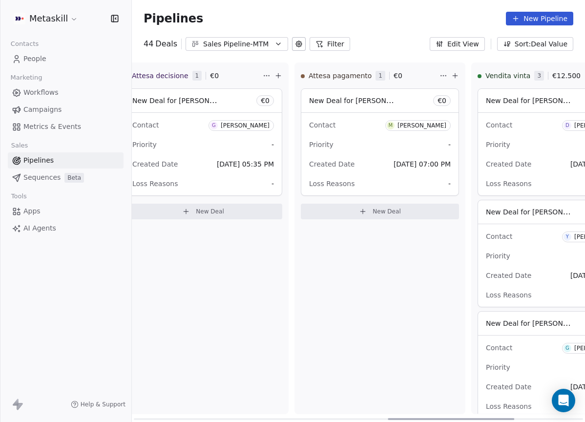
click at [425, 124] on div "Matteo Cucchi" at bounding box center [421, 125] width 49 height 7
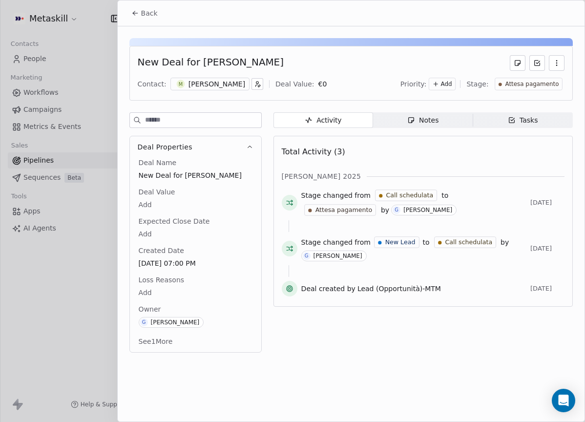
click at [215, 79] on div "Matteo Cucchi" at bounding box center [216, 84] width 57 height 10
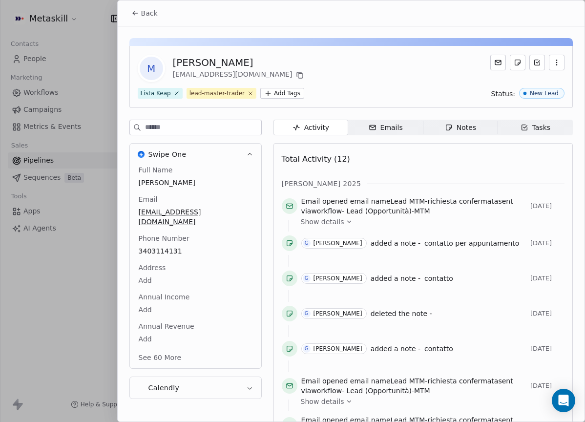
scroll to position [31, 0]
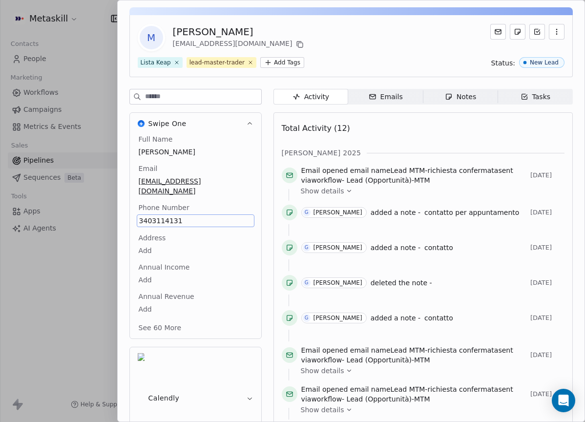
click at [153, 216] on span "3403114131" at bounding box center [195, 221] width 113 height 10
click at [153, 211] on input "**********" at bounding box center [191, 217] width 105 height 20
click at [271, 154] on html "Metaskill Contacts People Marketing Workflows Campaigns Metrics & Events Sales …" at bounding box center [292, 211] width 585 height 422
click at [452, 94] on div "Notes" at bounding box center [460, 97] width 31 height 10
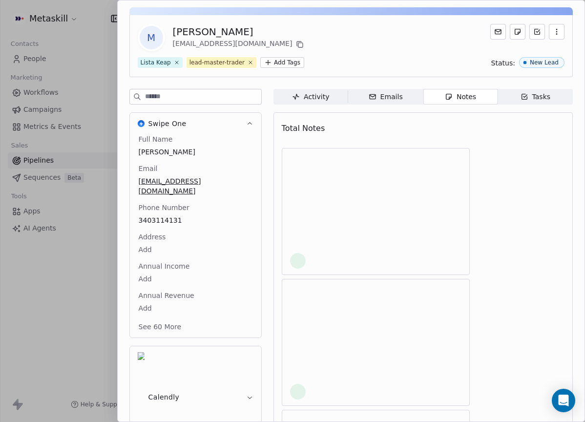
scroll to position [27, 0]
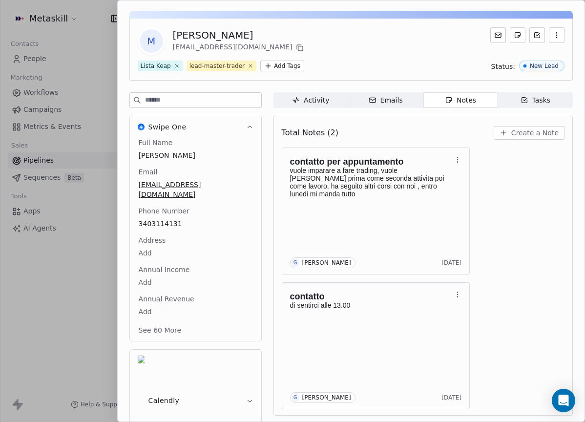
click at [513, 137] on span "Create a Note" at bounding box center [534, 133] width 47 height 10
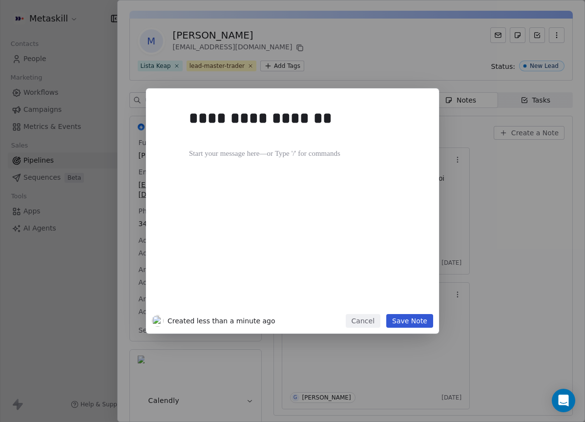
click at [434, 323] on div "**********" at bounding box center [292, 210] width 293 height 245
click at [417, 316] on button "Save Note" at bounding box center [409, 321] width 47 height 14
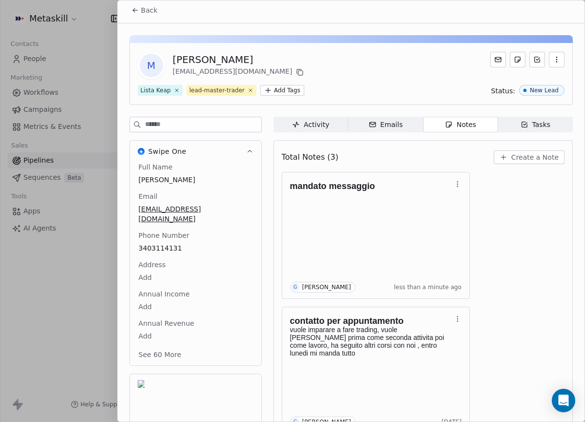
scroll to position [0, 0]
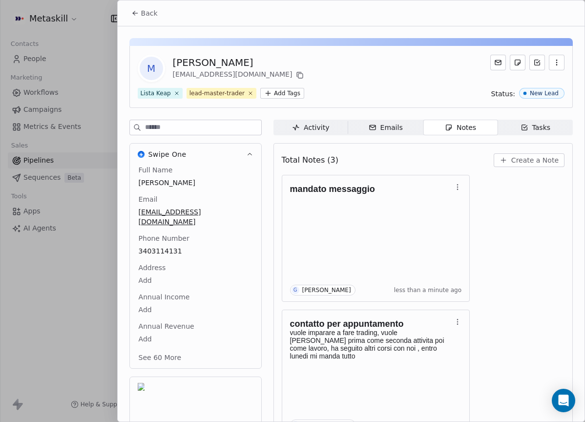
click at [146, 10] on span "Back" at bounding box center [149, 13] width 17 height 10
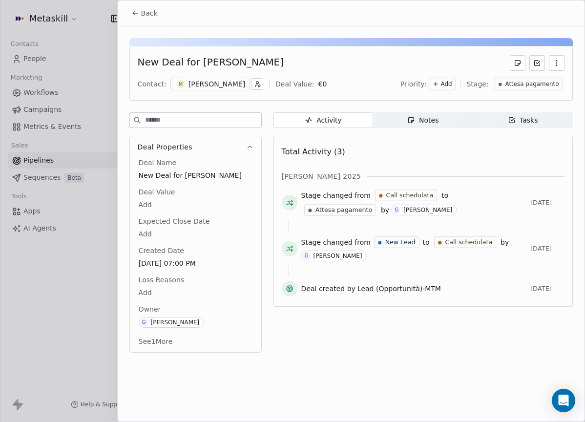
click at [148, 8] on button "Back" at bounding box center [144, 13] width 38 height 18
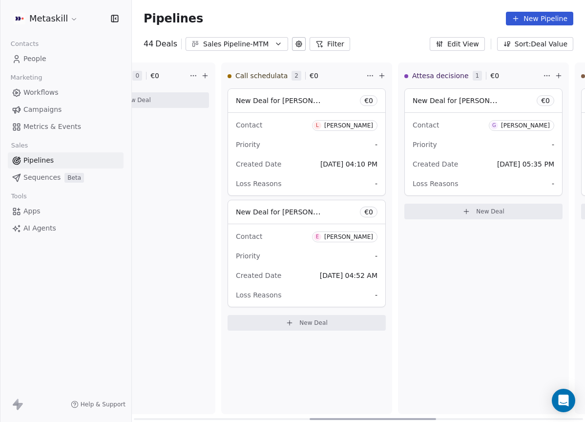
scroll to position [0, 630]
drag, startPoint x: 409, startPoint y: 418, endPoint x: 330, endPoint y: 419, distance: 78.6
click at [330, 419] on div at bounding box center [373, 419] width 126 height 2
click at [352, 232] on span "E Enrico Baus" at bounding box center [343, 236] width 65 height 11
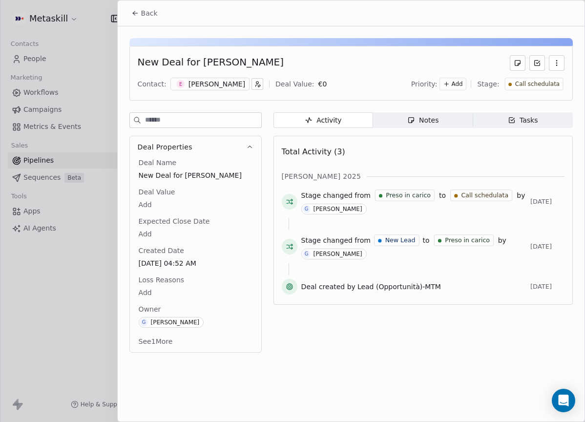
click at [213, 83] on div "Enrico Baus" at bounding box center [216, 84] width 57 height 10
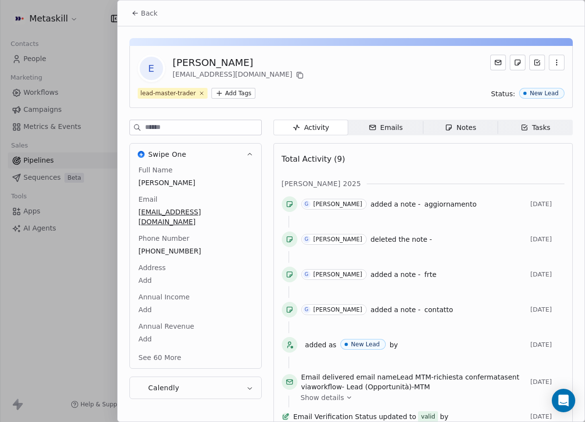
click at [457, 115] on div "E Enrico Baus ciuffometalli@gmail.com lead-master-trader Add Tags Status: New L…" at bounding box center [351, 264] width 467 height 476
click at [459, 122] on span "Notes Notes" at bounding box center [460, 128] width 75 height 16
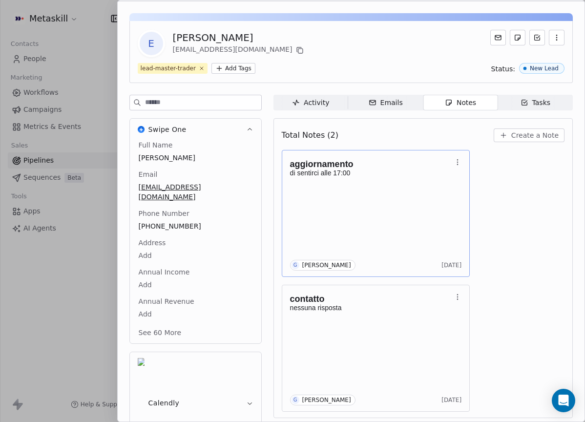
scroll to position [27, 0]
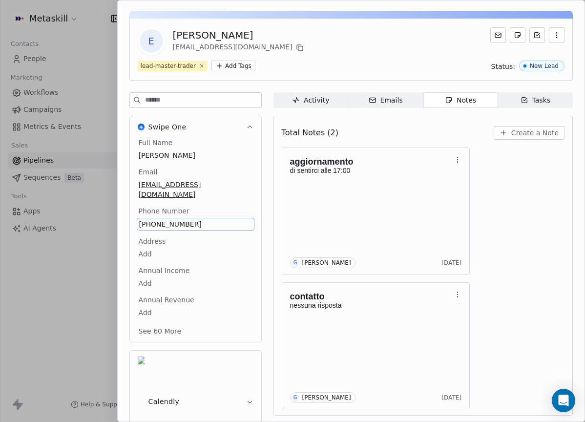
click at [163, 219] on span "+393356599340" at bounding box center [195, 224] width 113 height 10
click at [163, 215] on input "**********" at bounding box center [191, 220] width 105 height 20
click at [222, 231] on div "**********" at bounding box center [191, 219] width 109 height 23
click at [483, 153] on html "Metaskill Contacts People Marketing Workflows Campaigns Metrics & Events Sales …" at bounding box center [292, 211] width 585 height 422
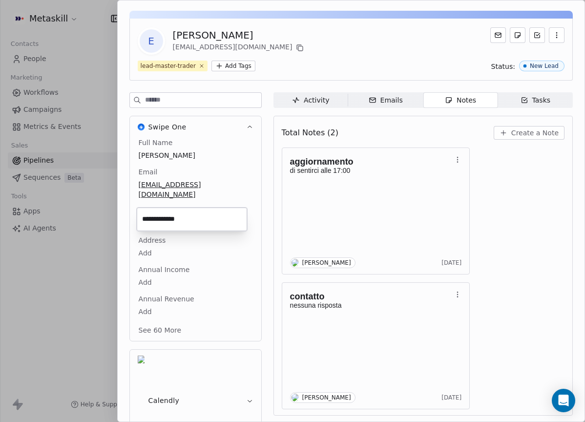
click at [529, 129] on span "Create a Note" at bounding box center [534, 133] width 47 height 10
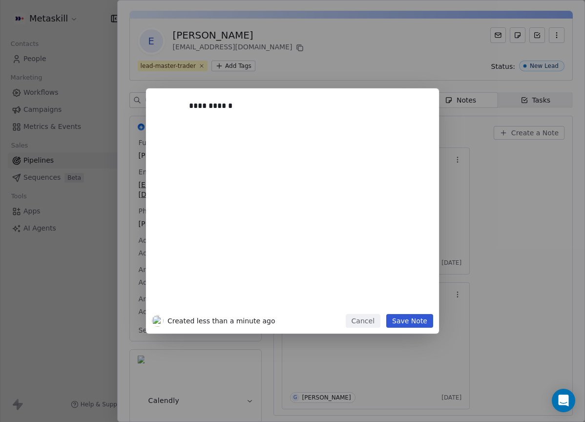
click at [388, 321] on div "Cancel Save Note" at bounding box center [389, 321] width 87 height 14
click at [404, 319] on button "Save Note" at bounding box center [409, 321] width 47 height 14
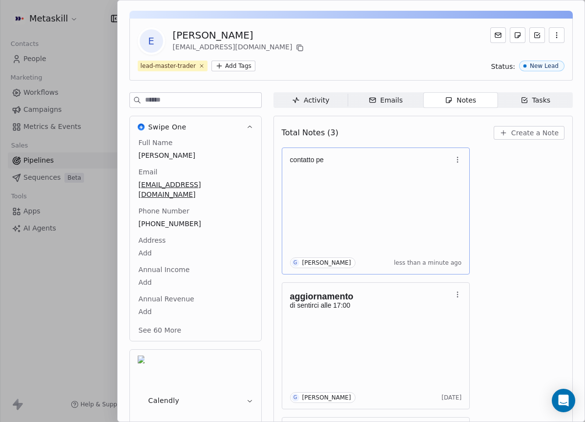
click at [459, 160] on icon "button" at bounding box center [457, 160] width 8 height 8
click at [477, 196] on span "Delete" at bounding box center [483, 198] width 22 height 10
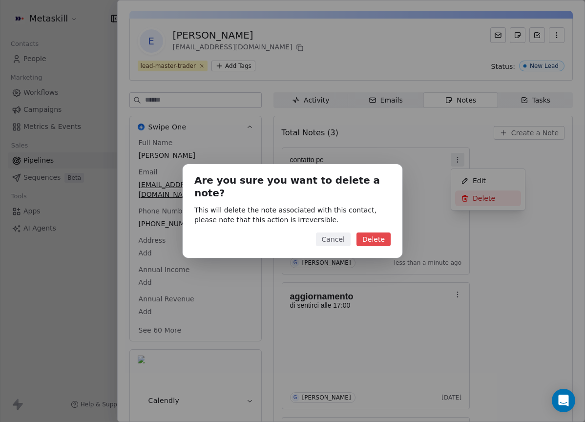
click at [370, 240] on div "Are you sure you want to delete a note? This will delete the note associated wi…" at bounding box center [293, 210] width 220 height 93
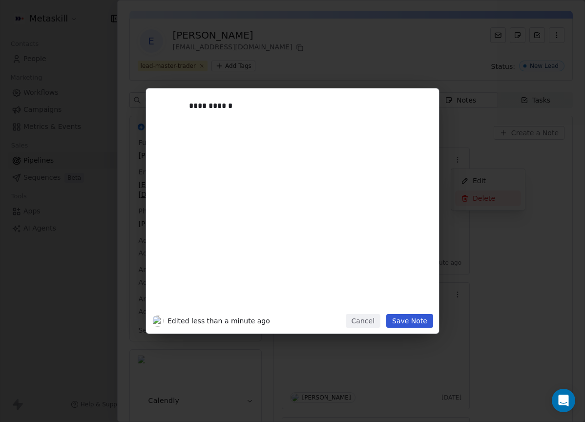
click at [377, 232] on div "**********" at bounding box center [307, 204] width 236 height 208
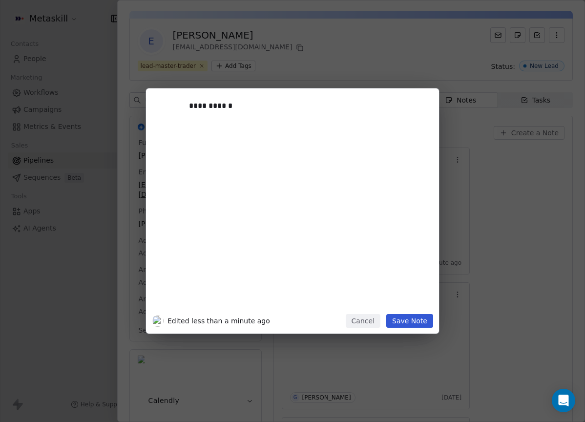
click at [363, 316] on button "Cancel" at bounding box center [363, 321] width 35 height 14
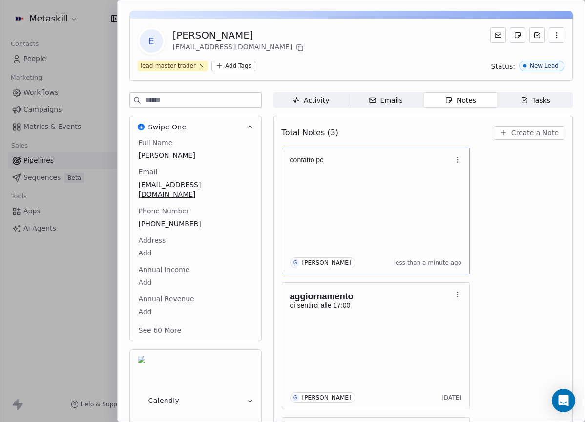
click at [451, 151] on body "Metaskill Contacts People Marketing Workflows Campaigns Metrics & Events Sales …" at bounding box center [292, 211] width 585 height 422
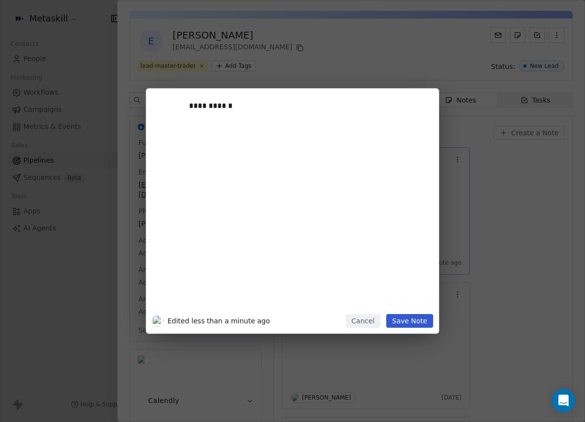
click at [456, 156] on div "**********" at bounding box center [292, 210] width 585 height 245
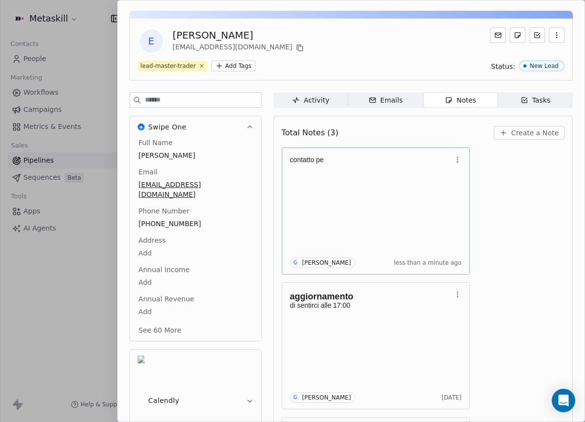
click at [457, 158] on icon "button" at bounding box center [457, 160] width 8 height 8
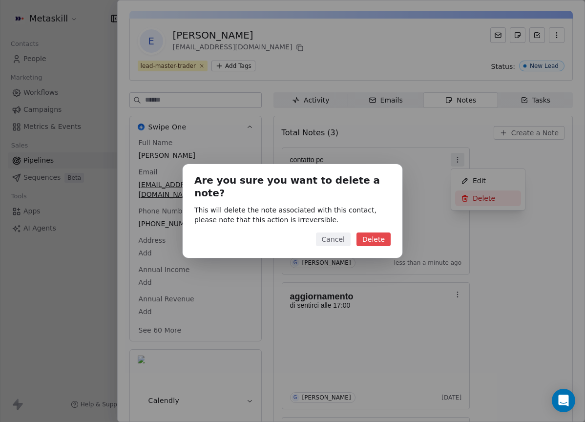
click at [373, 232] on button "Delete" at bounding box center [373, 239] width 34 height 14
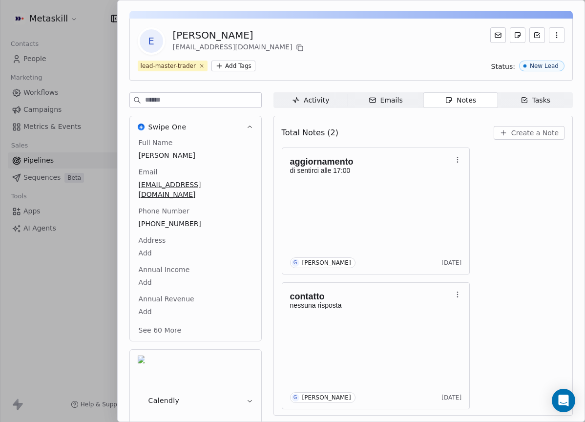
click at [537, 125] on div "Total Notes (2) Create a Note" at bounding box center [423, 132] width 283 height 21
click at [532, 134] on span "Create a Note" at bounding box center [534, 133] width 47 height 10
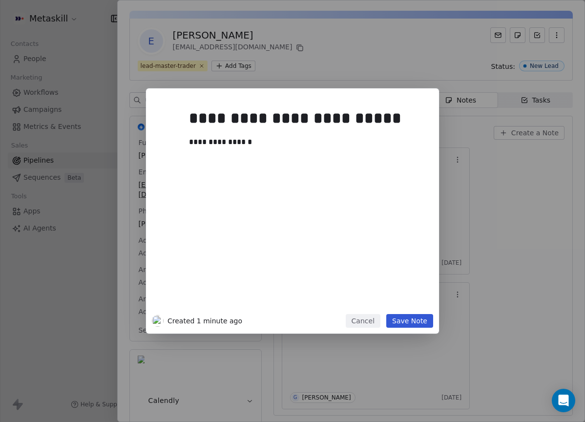
click at [421, 321] on button "Save Note" at bounding box center [409, 321] width 47 height 14
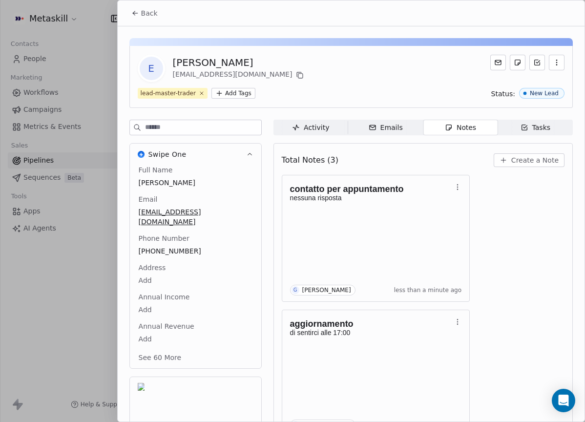
click at [154, 14] on span "Back" at bounding box center [149, 13] width 17 height 10
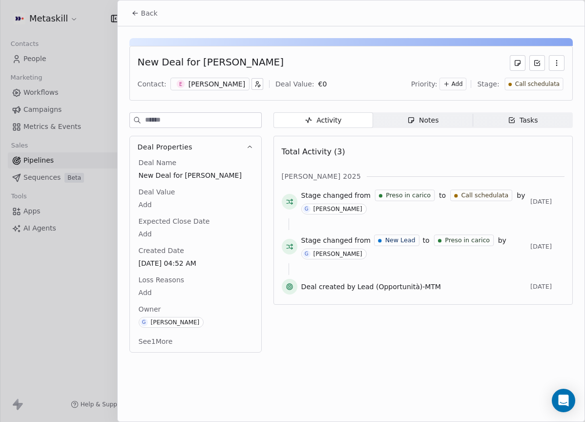
click at [140, 6] on button "Back" at bounding box center [144, 13] width 38 height 18
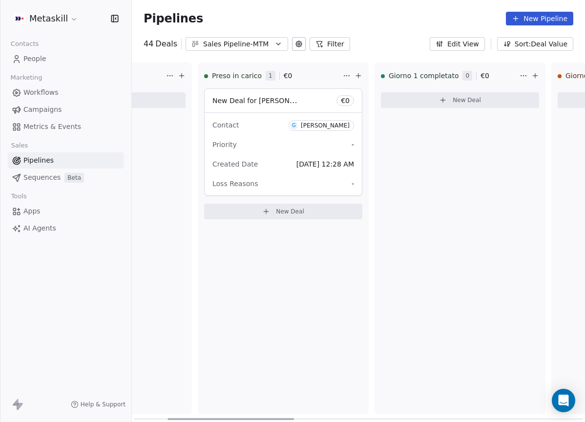
drag, startPoint x: 427, startPoint y: 420, endPoint x: 278, endPoint y: 355, distance: 162.4
click at [276, 418] on div at bounding box center [230, 419] width 126 height 2
